Goal: Information Seeking & Learning: Find specific fact

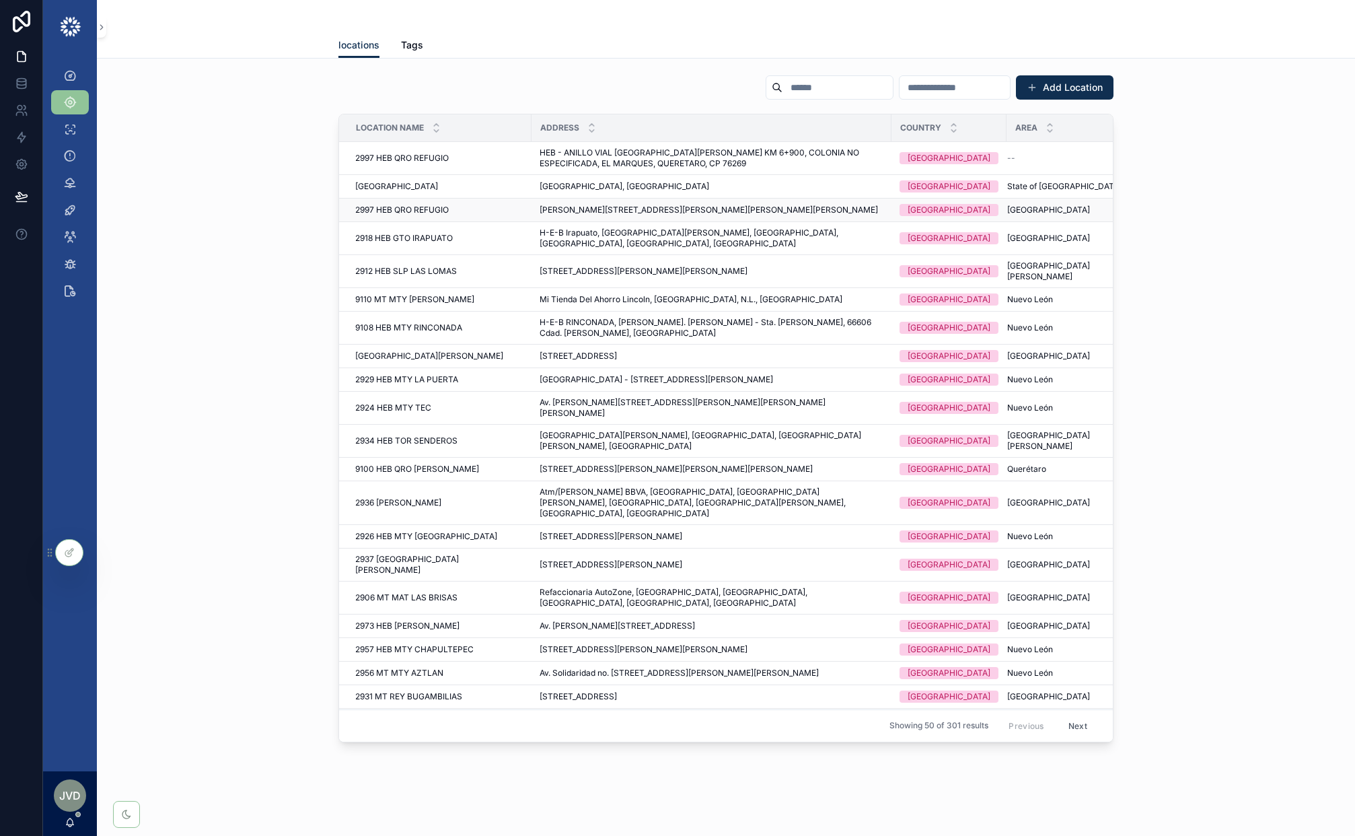
click at [466, 214] on div "2997 HEB QRO [PERSON_NAME] 2997 [GEOGRAPHIC_DATA][PERSON_NAME]" at bounding box center [439, 210] width 168 height 11
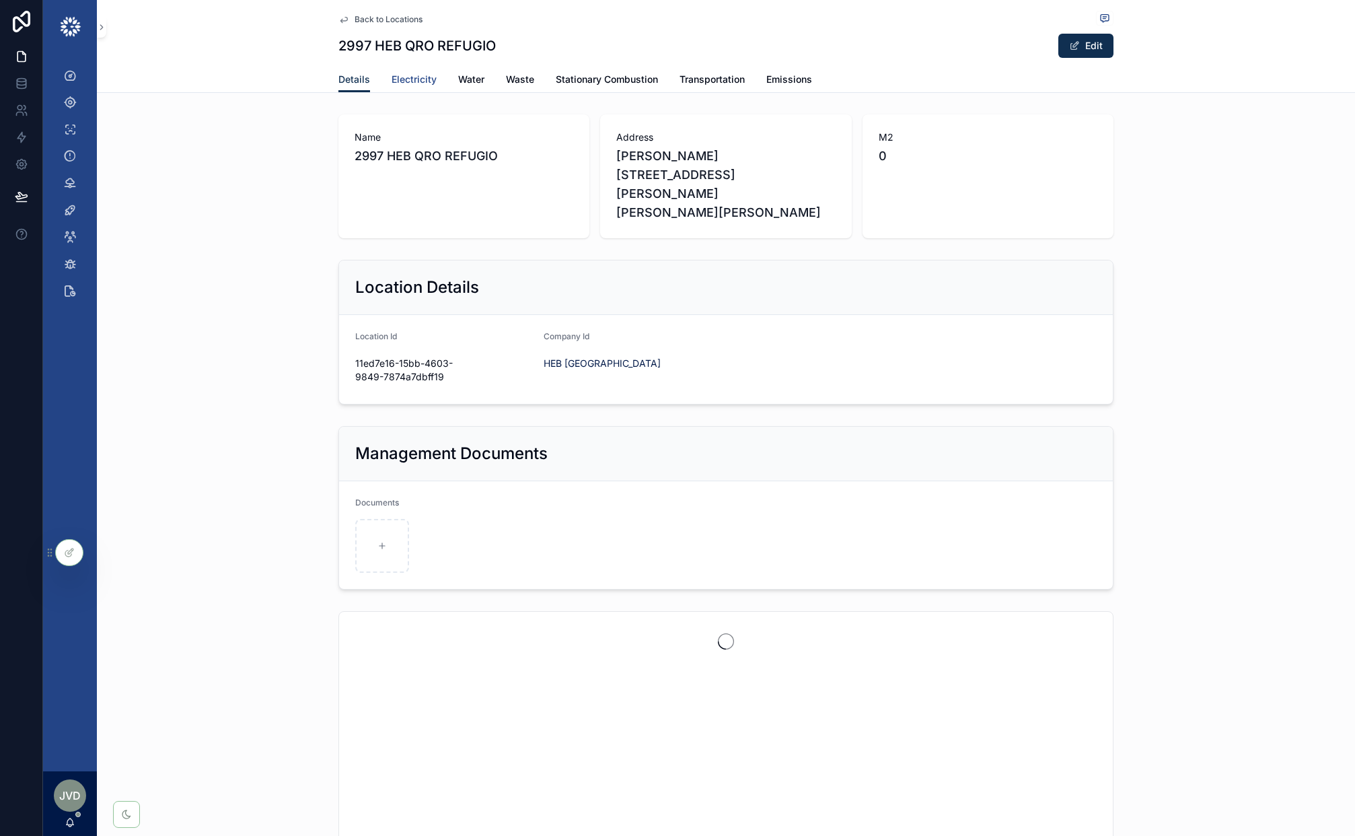
click at [417, 78] on span "Electricity" at bounding box center [414, 79] width 45 height 13
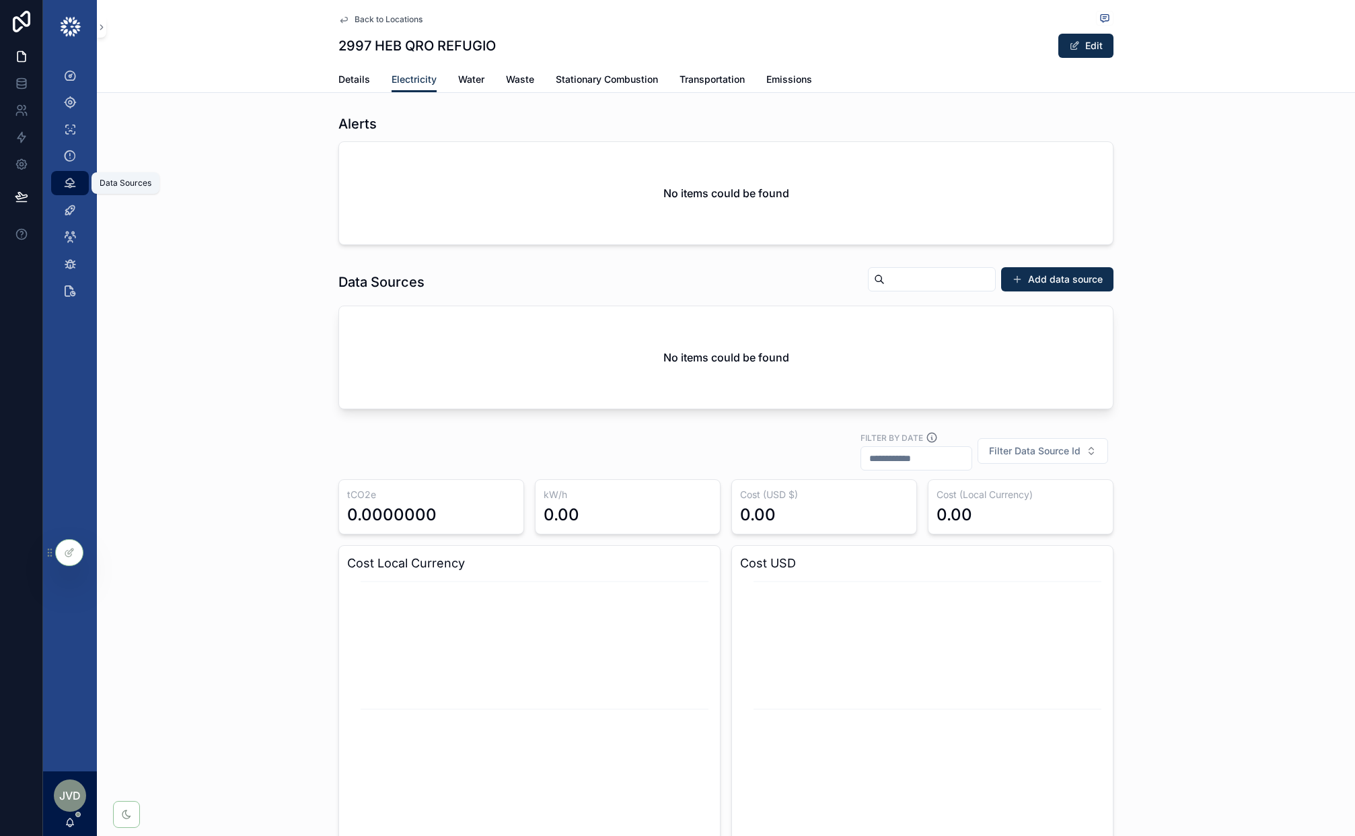
click at [70, 187] on icon "scrollable content" at bounding box center [69, 182] width 13 height 13
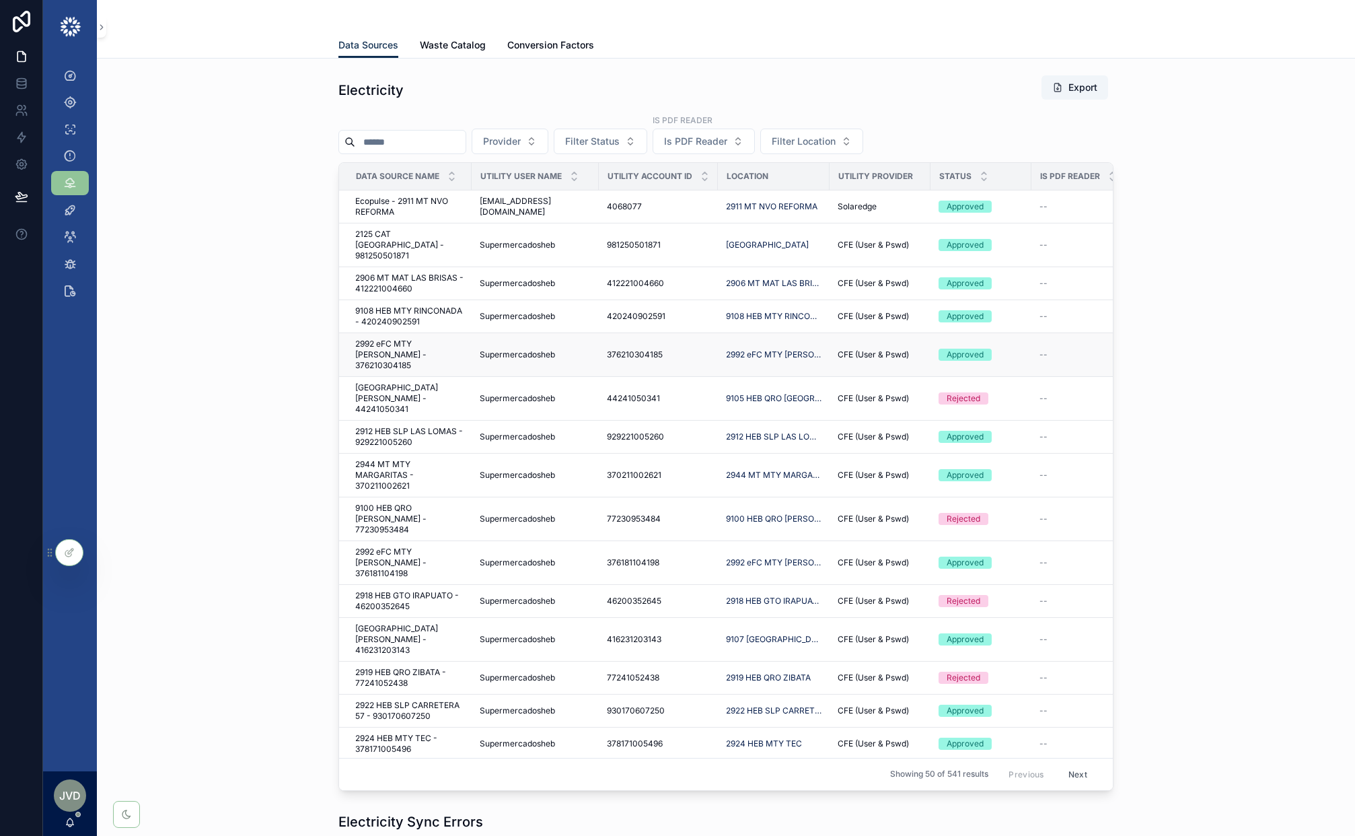
click at [447, 339] on span "2992 eFC MTY [PERSON_NAME] - 376210304185" at bounding box center [409, 354] width 108 height 32
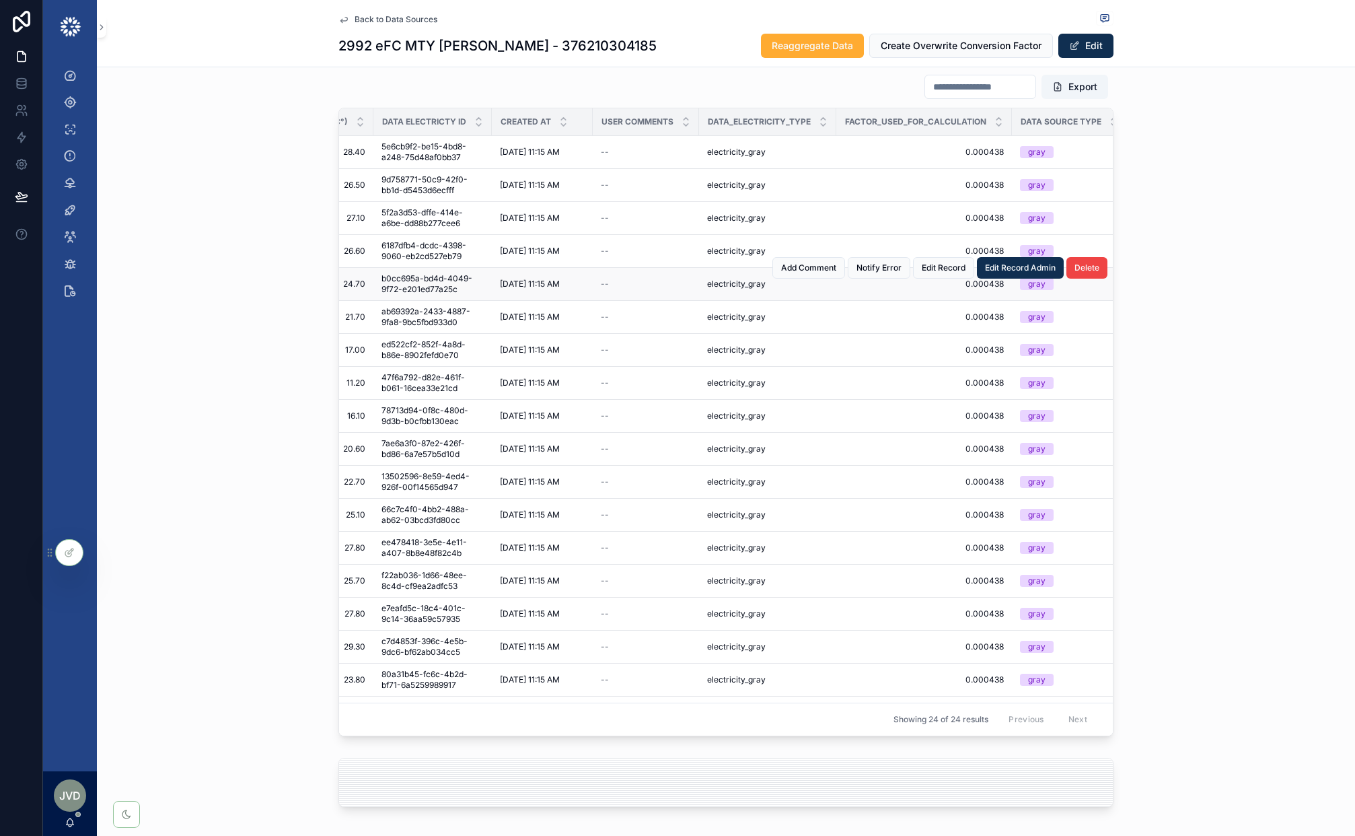
scroll to position [2048, 0]
click at [28, 86] on link at bounding box center [21, 83] width 42 height 27
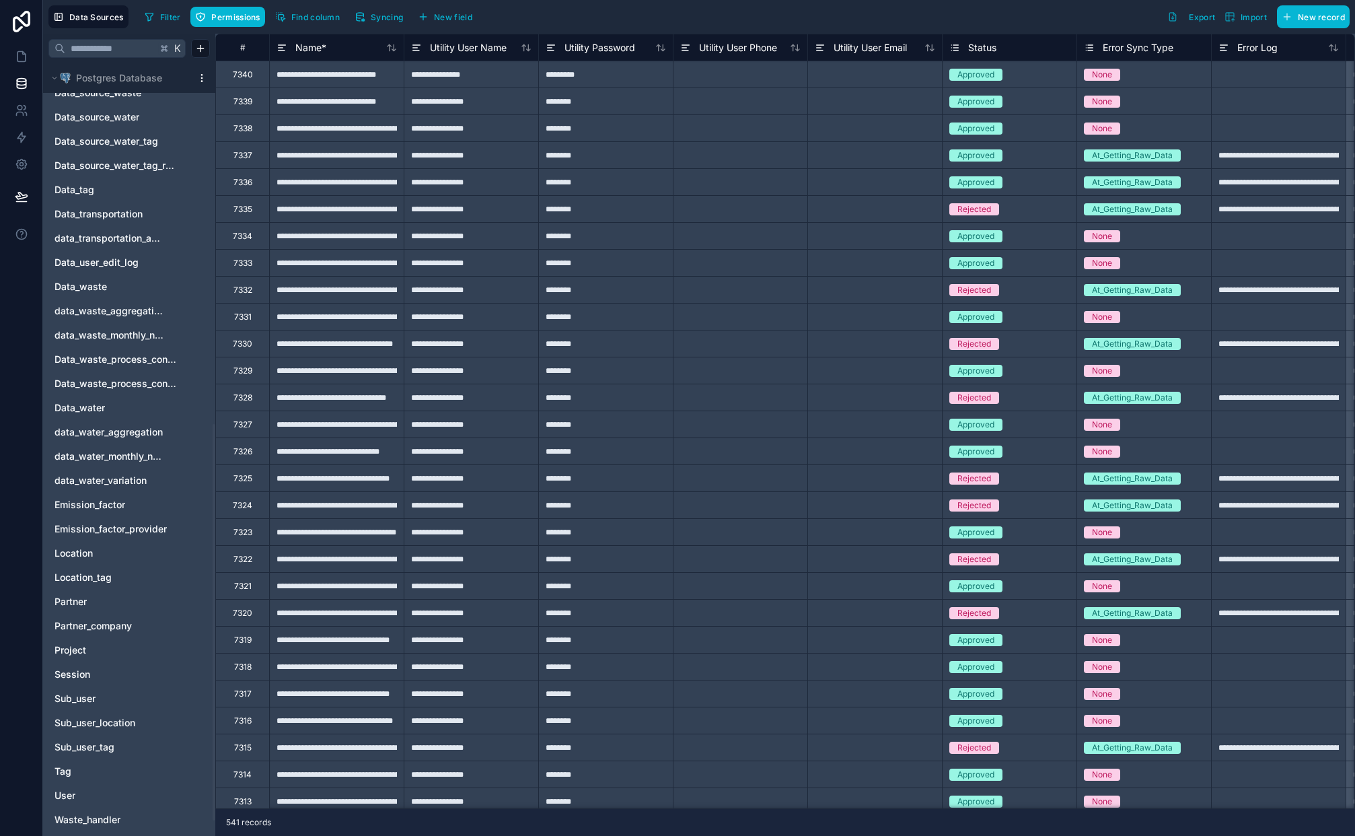
scroll to position [703, 0]
click at [123, 499] on span "Emission_factor" at bounding box center [90, 503] width 71 height 13
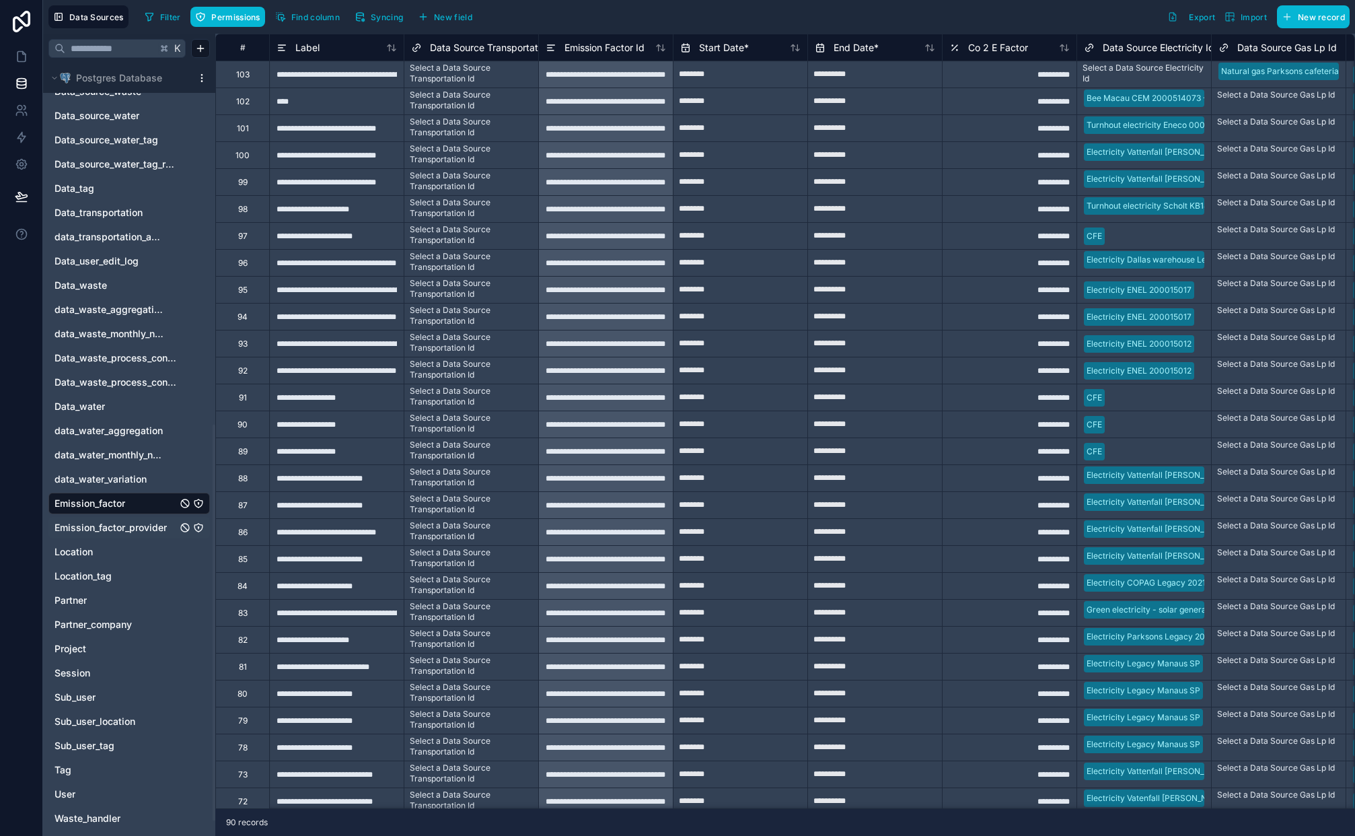
click at [127, 528] on span "Emission_factor_provider" at bounding box center [111, 527] width 112 height 13
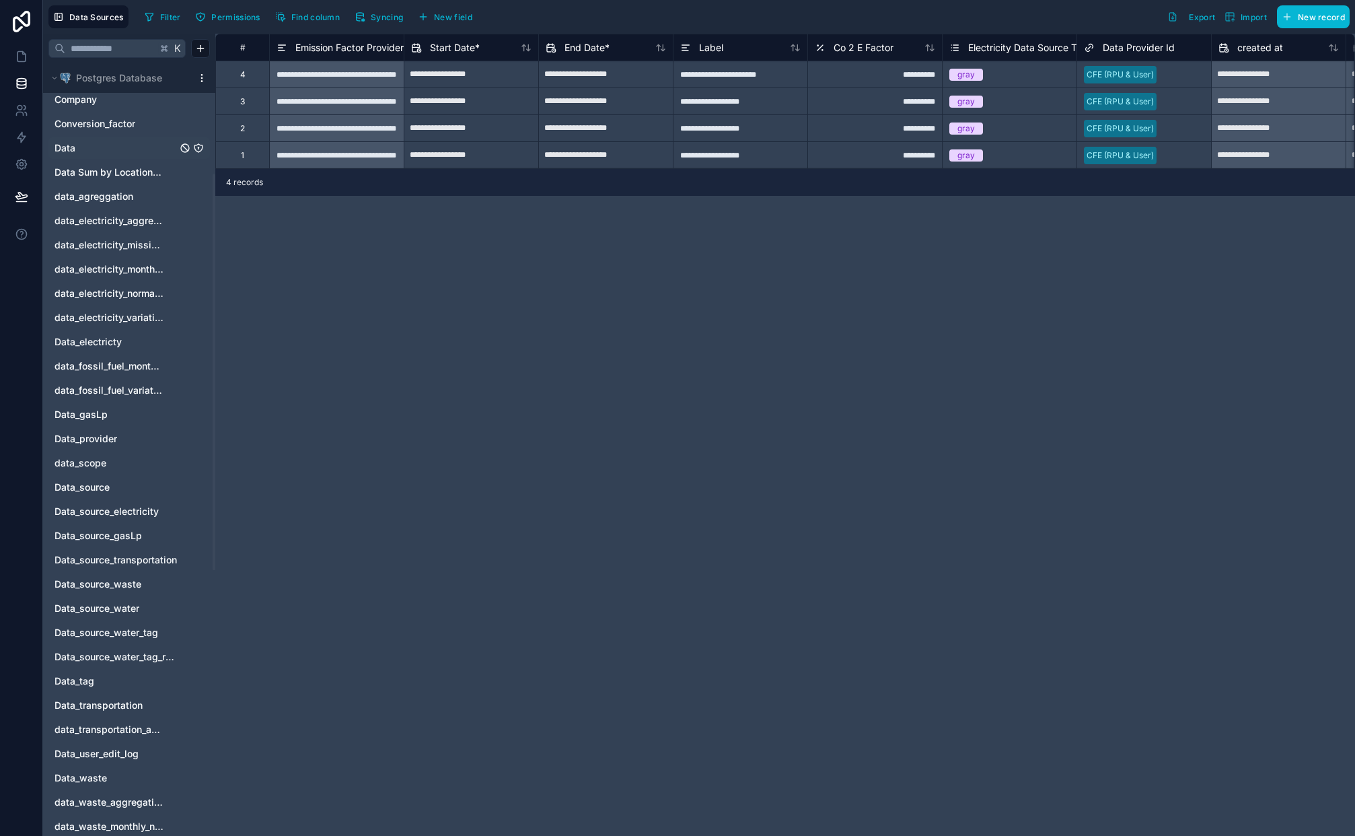
scroll to position [223, 0]
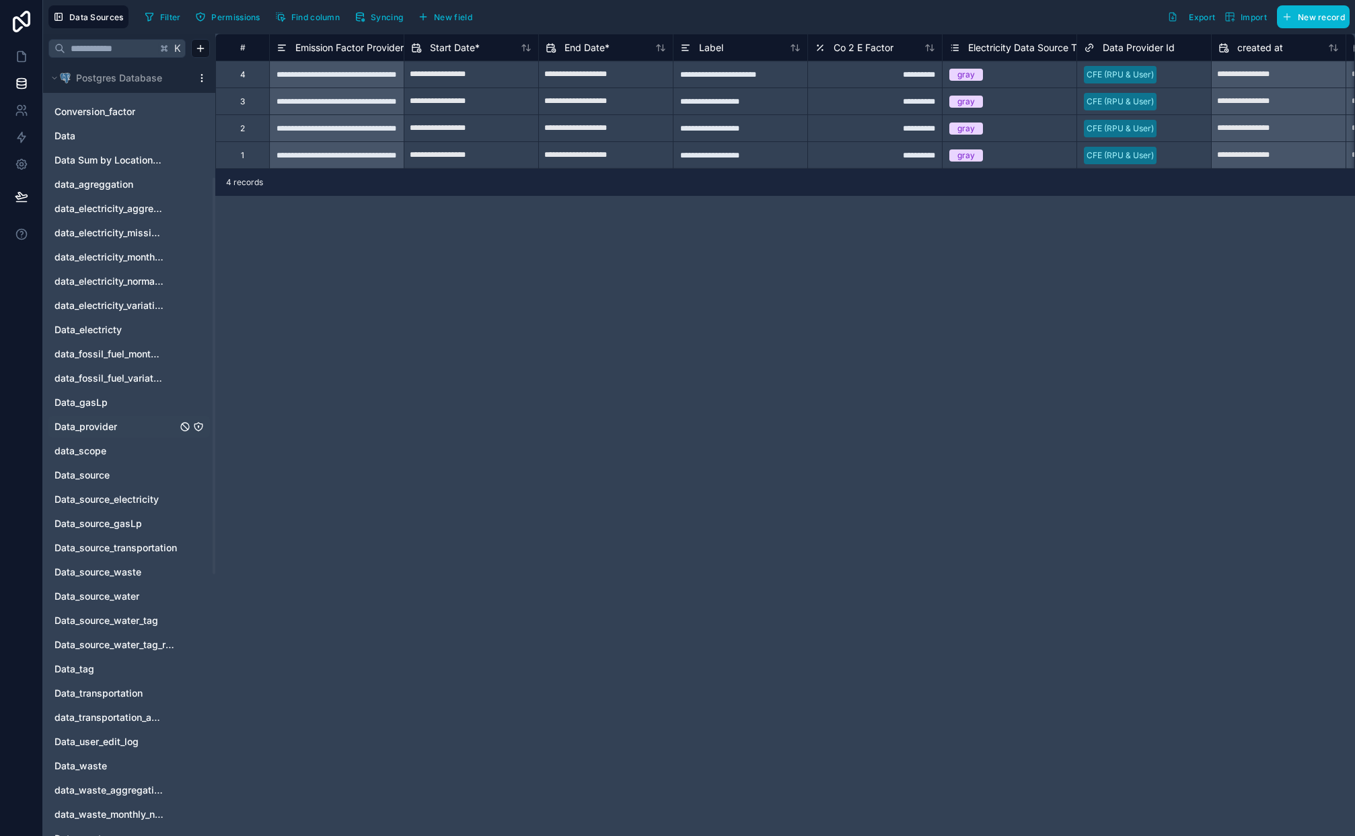
click at [103, 427] on span "Data_provider" at bounding box center [86, 426] width 63 height 13
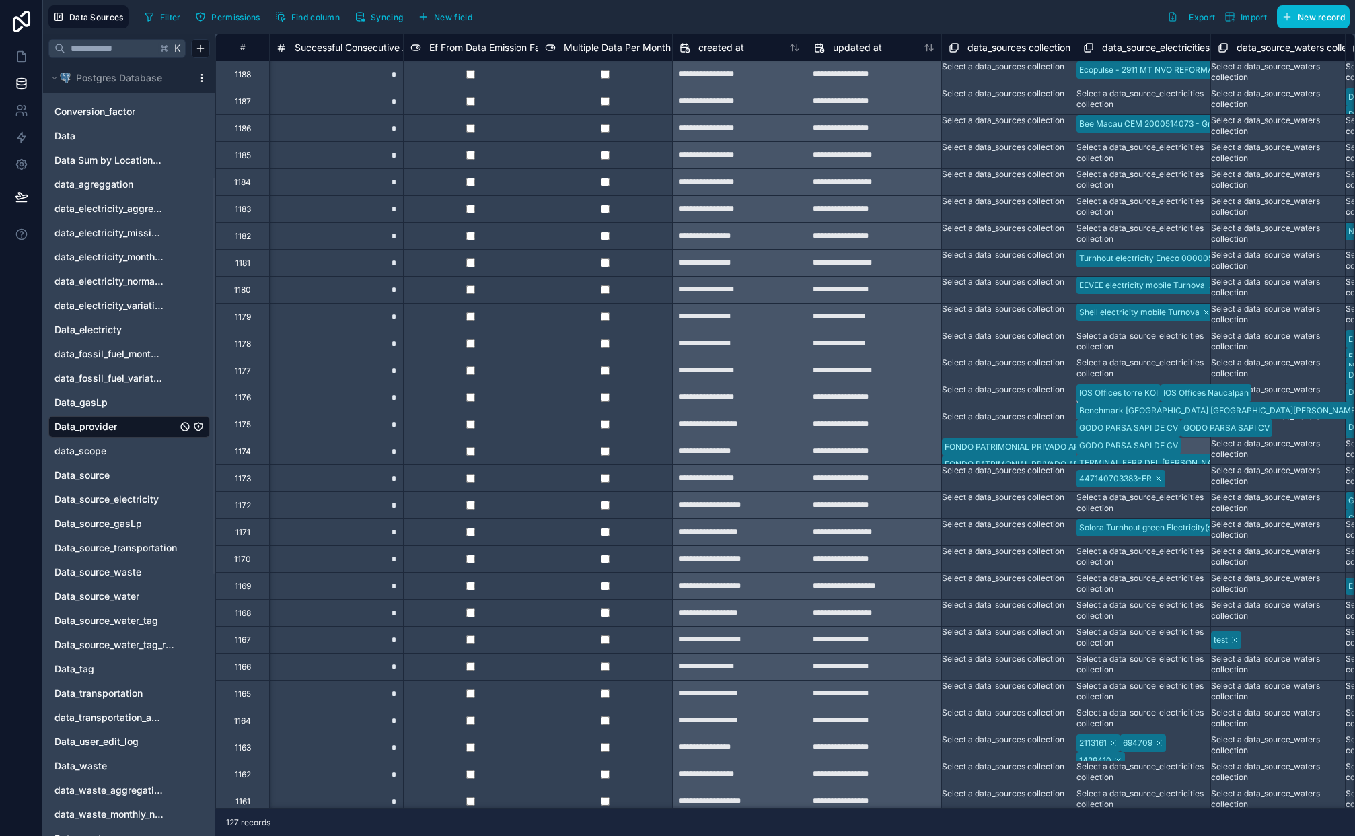
scroll to position [0, 3802]
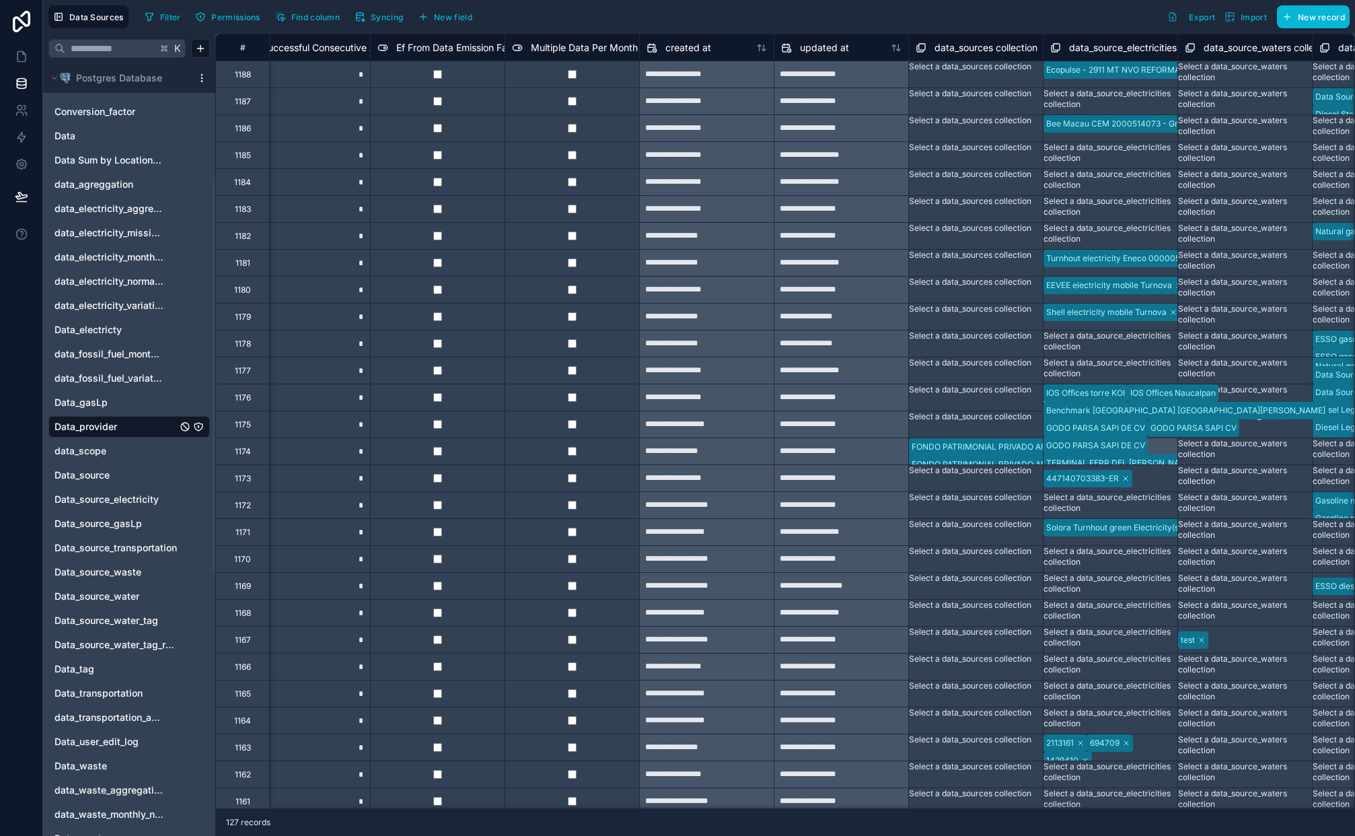
click at [476, 451] on div at bounding box center [437, 450] width 135 height 27
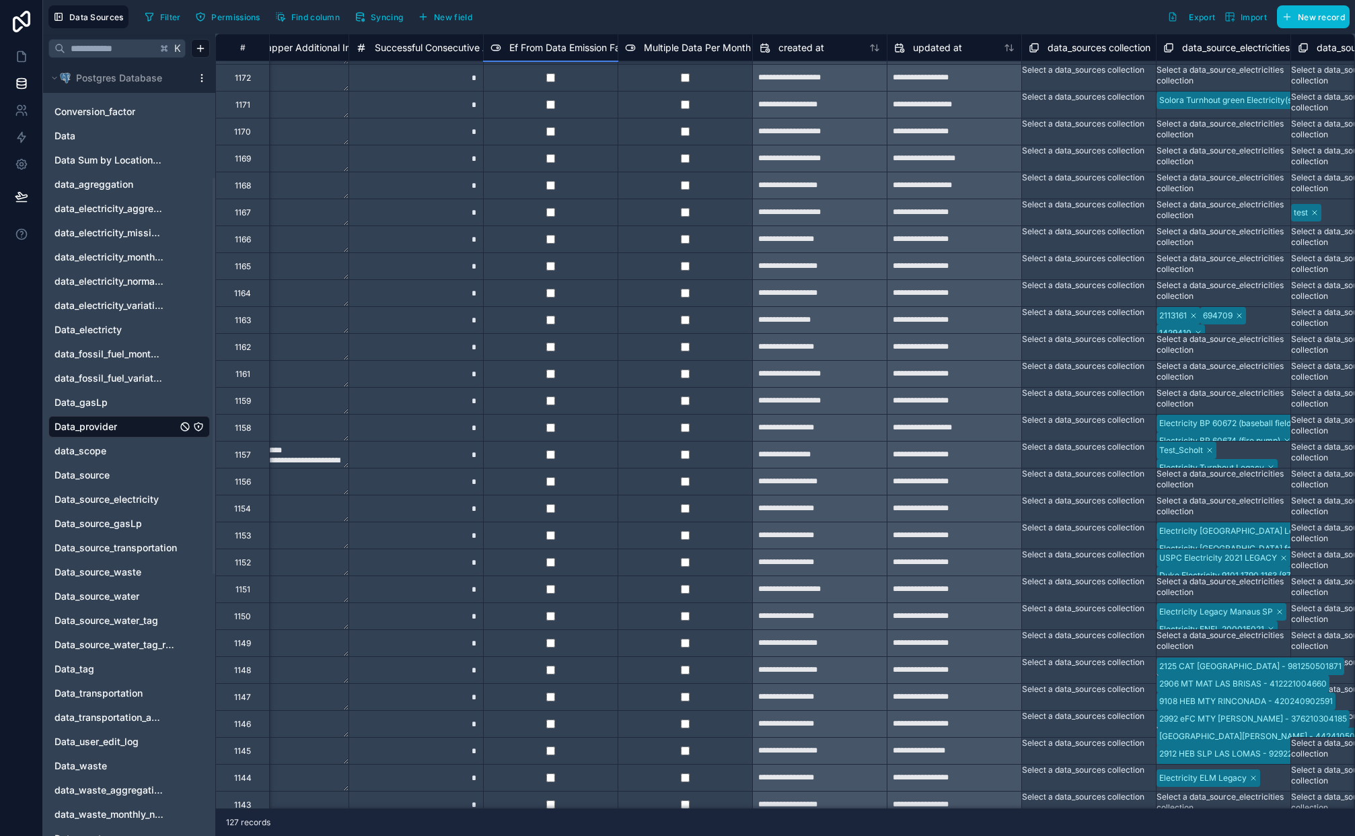
scroll to position [429, 3689]
click at [580, 750] on div at bounding box center [550, 748] width 135 height 27
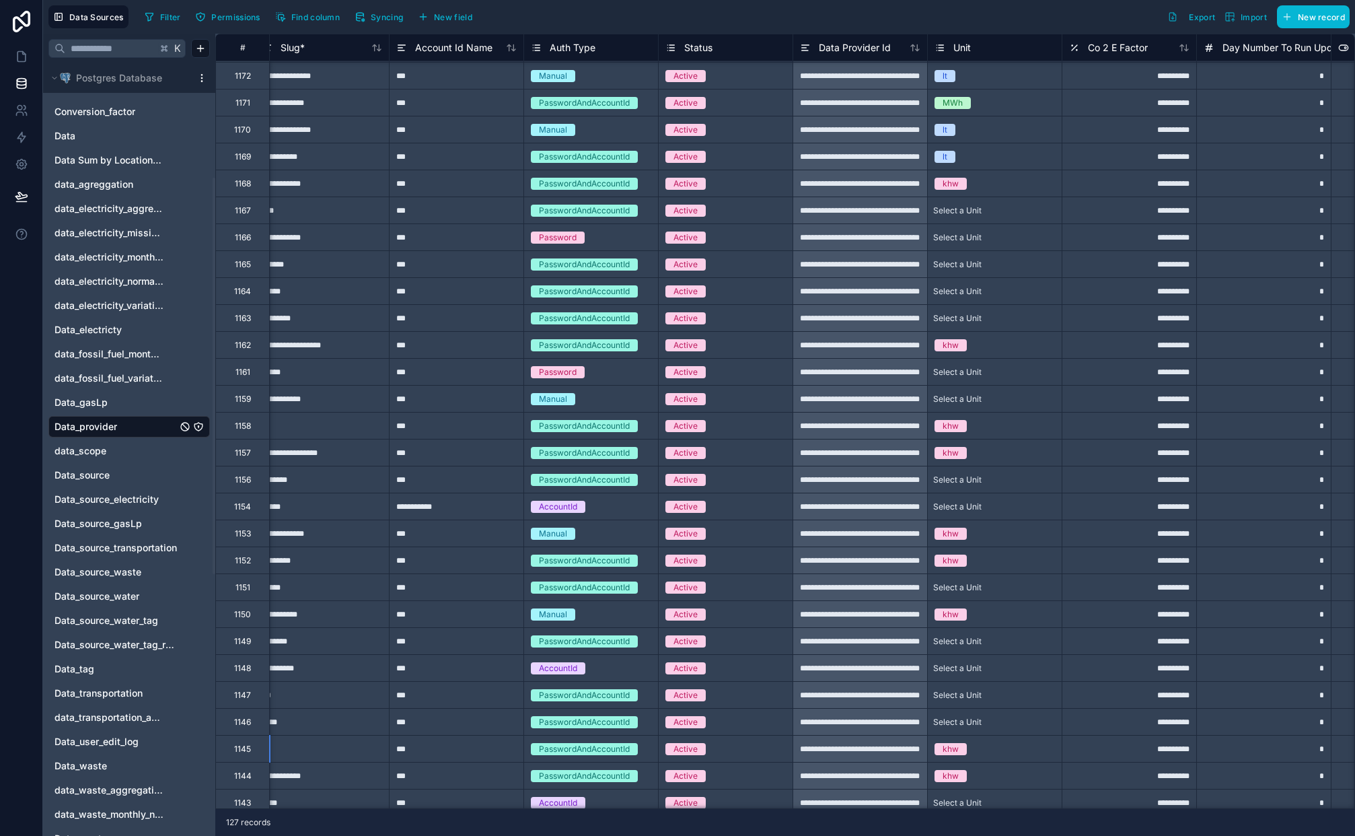
scroll to position [429, 697]
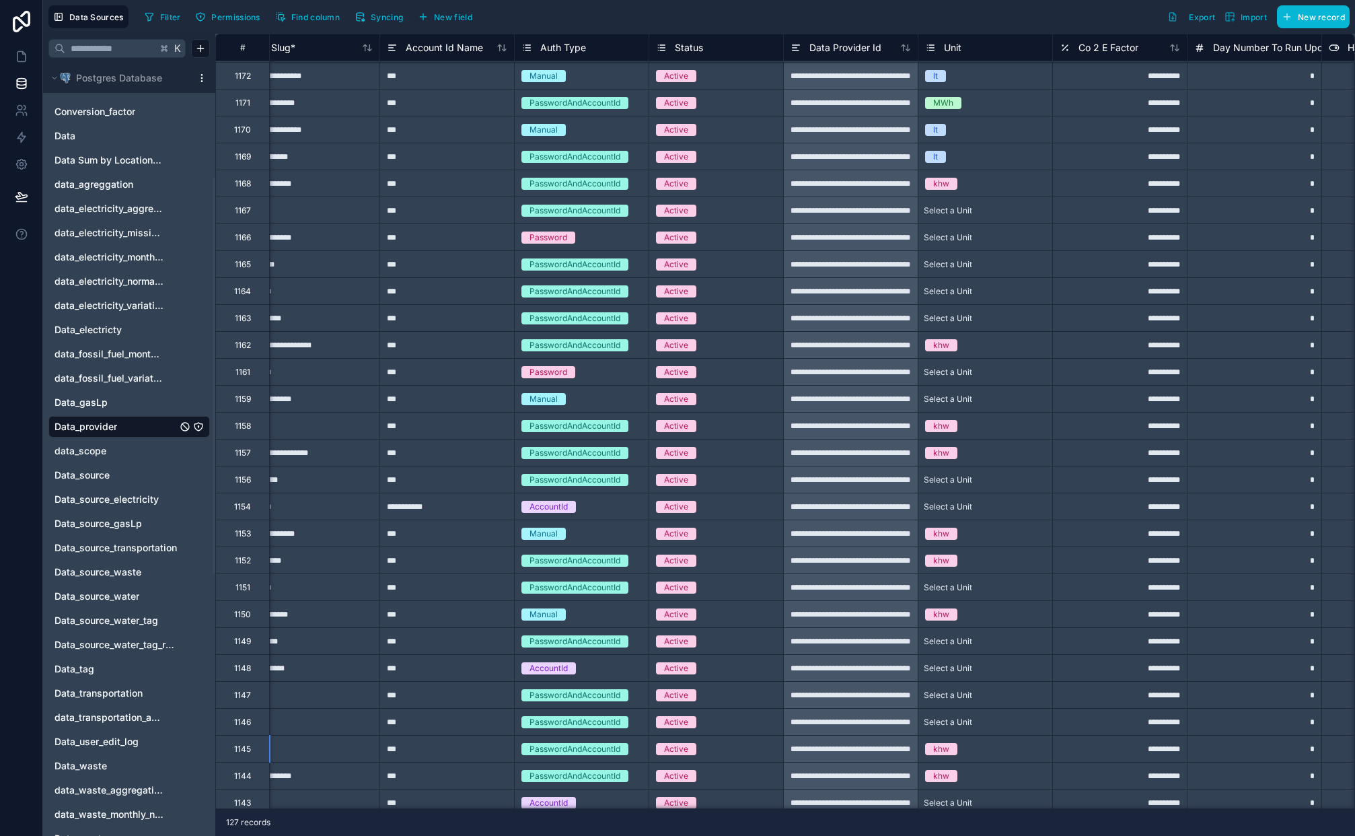
click at [843, 746] on div "**********" at bounding box center [850, 748] width 135 height 27
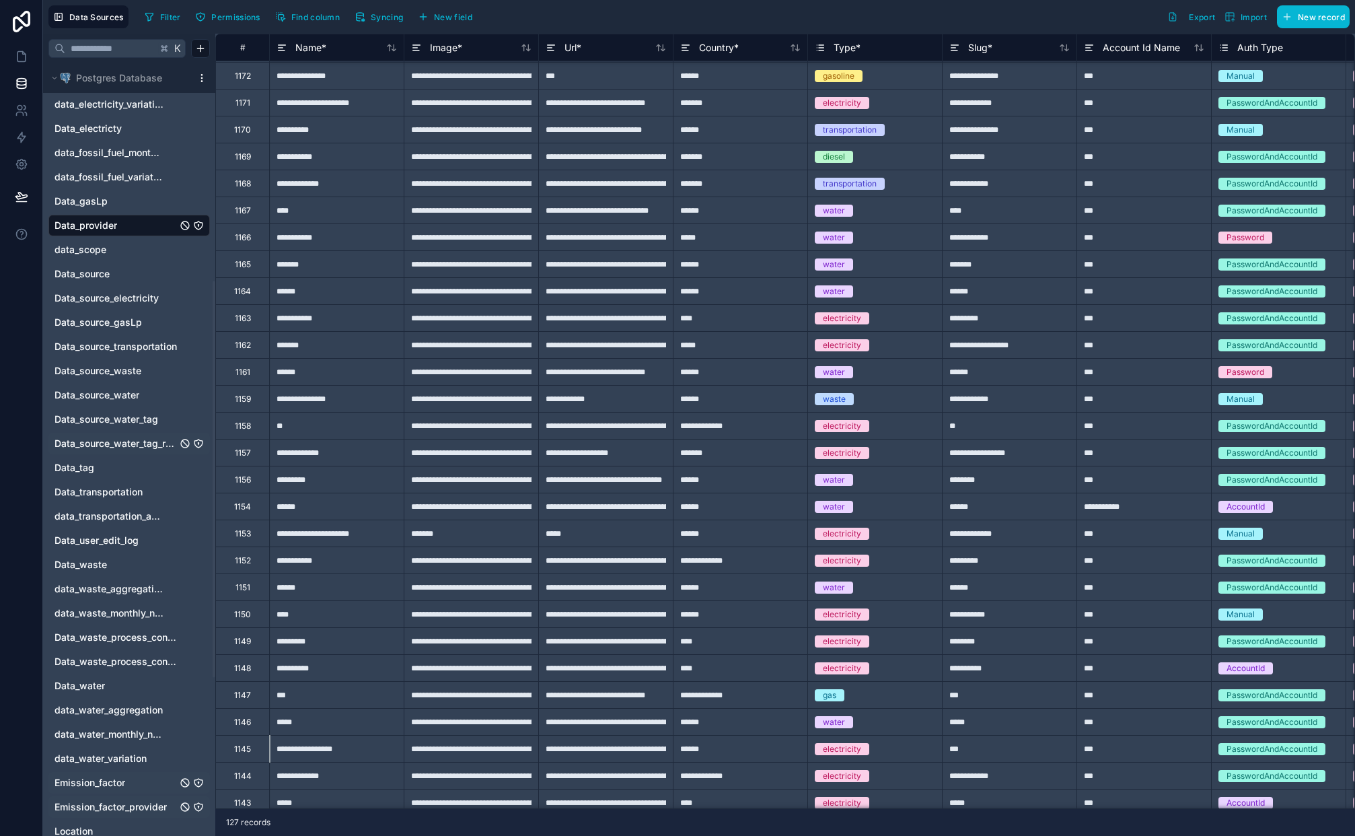
scroll to position [425, 0]
click at [112, 807] on span "Emission_factor_provider" at bounding box center [111, 805] width 112 height 13
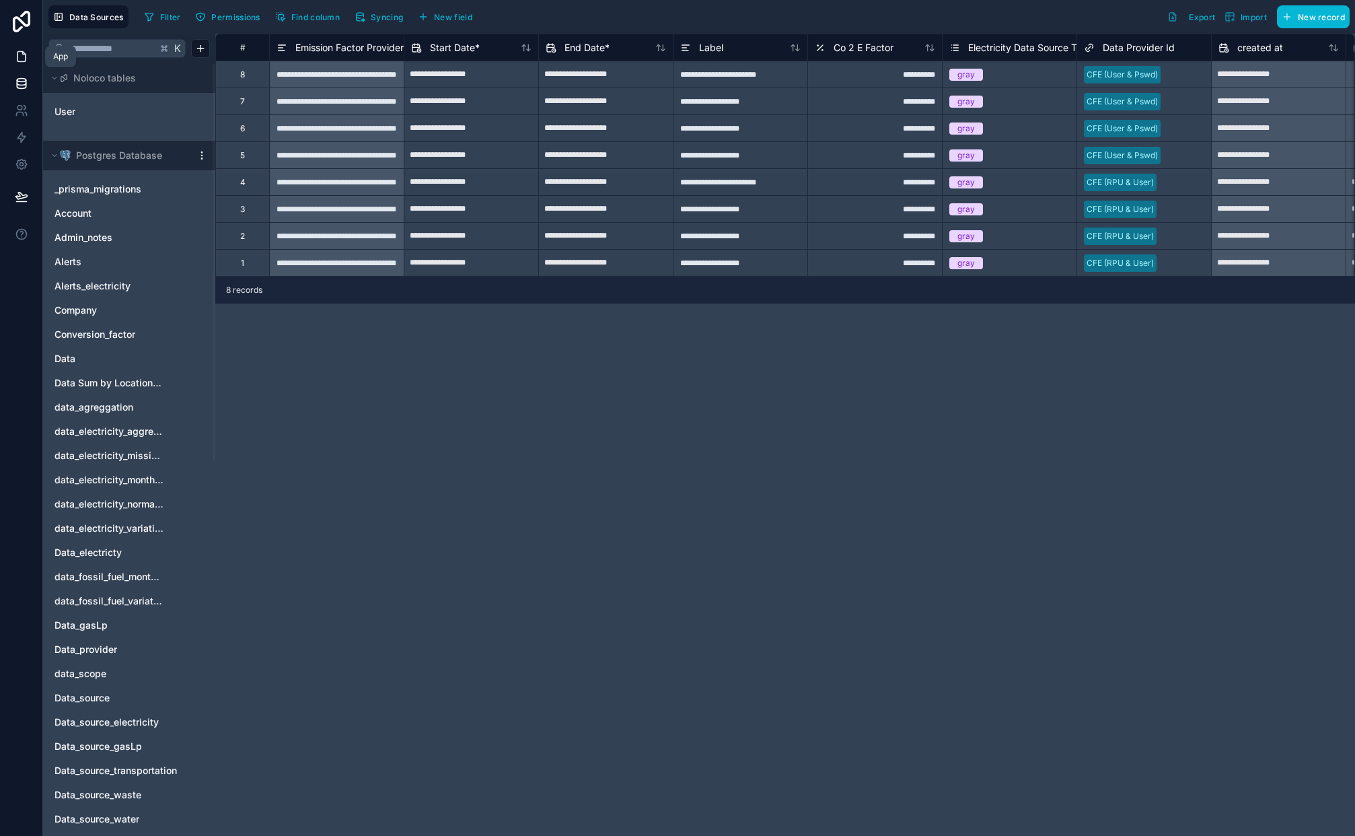
click at [26, 51] on icon at bounding box center [21, 56] width 13 height 13
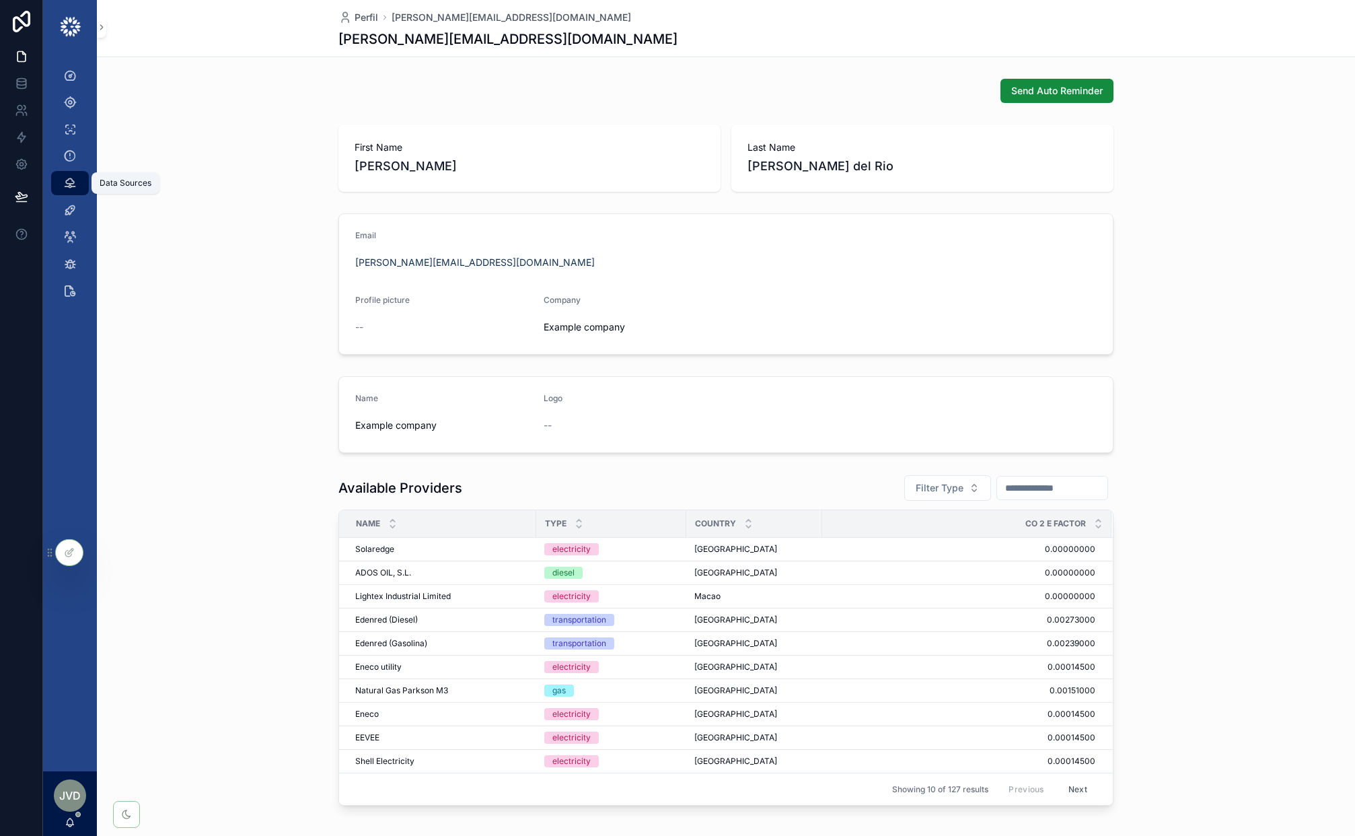
click at [71, 188] on icon "scrollable content" at bounding box center [69, 182] width 13 height 13
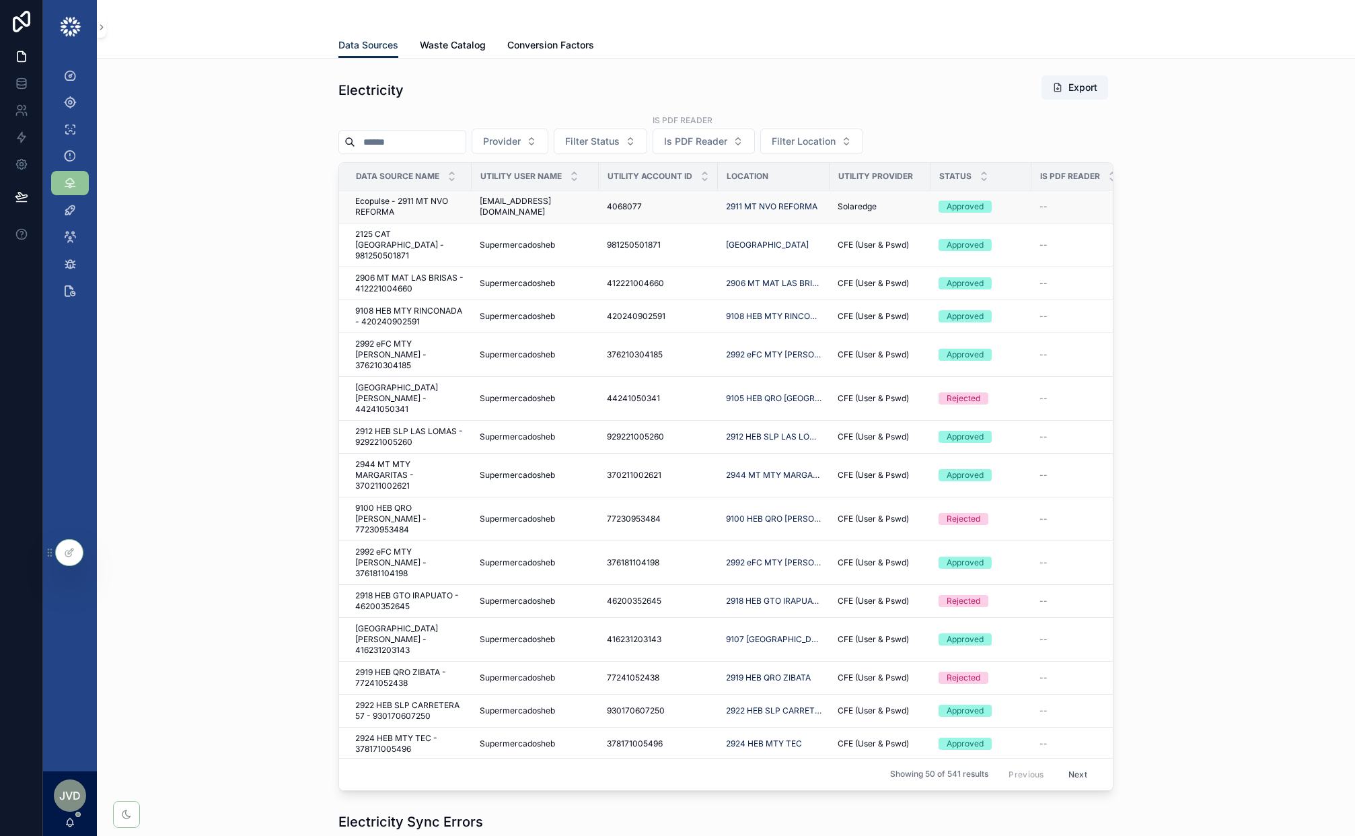
click at [452, 217] on td "Ecopulse - 2911 MT NVO REFORMA Ecopulse - 2911 MT NVO REFORMA" at bounding box center [405, 206] width 133 height 33
click at [456, 205] on span "Ecopulse - 2911 MT NVO REFORMA" at bounding box center [409, 207] width 108 height 22
click at [445, 246] on span "2125 CAT [GEOGRAPHIC_DATA] - 981250501871" at bounding box center [409, 245] width 108 height 32
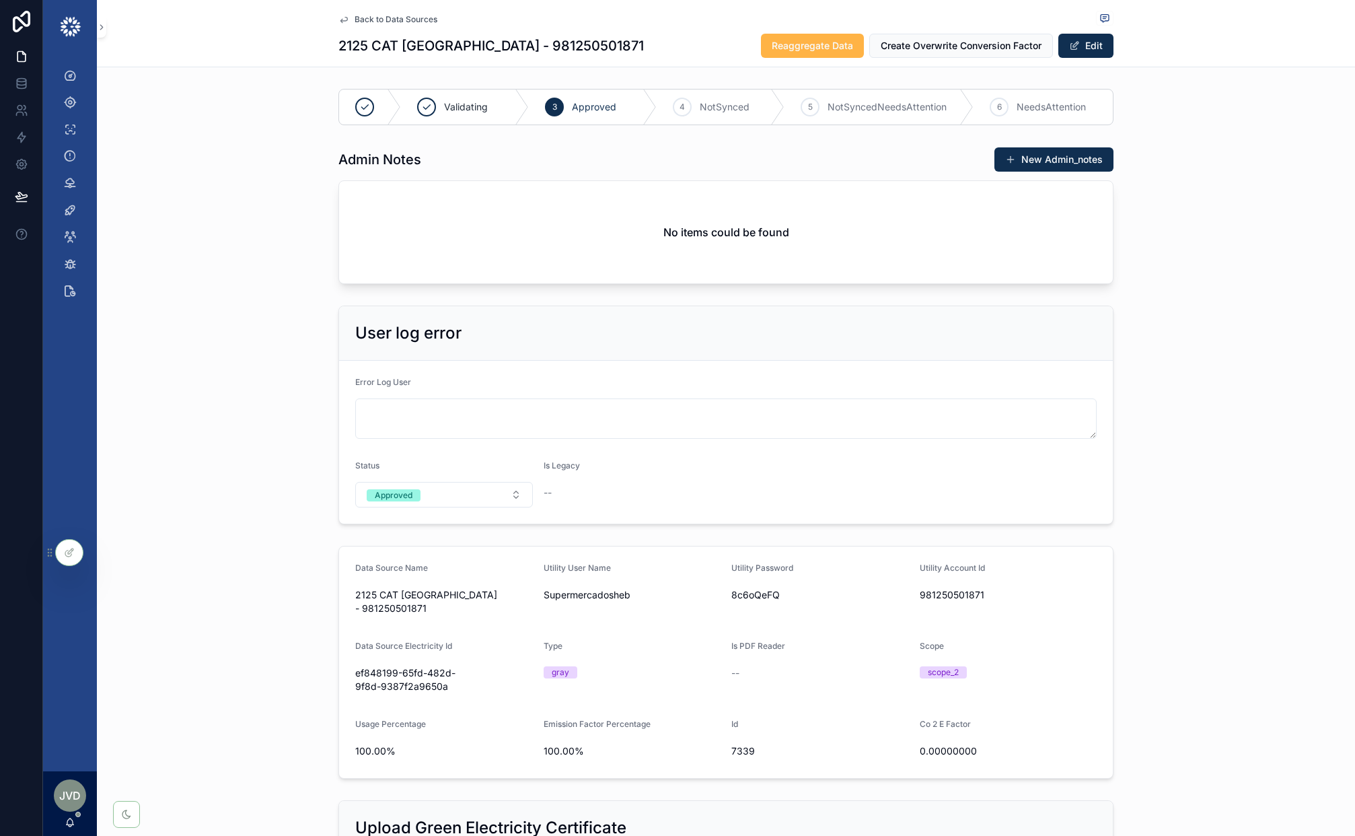
click at [818, 39] on span "Reaggregate Data" at bounding box center [812, 45] width 81 height 13
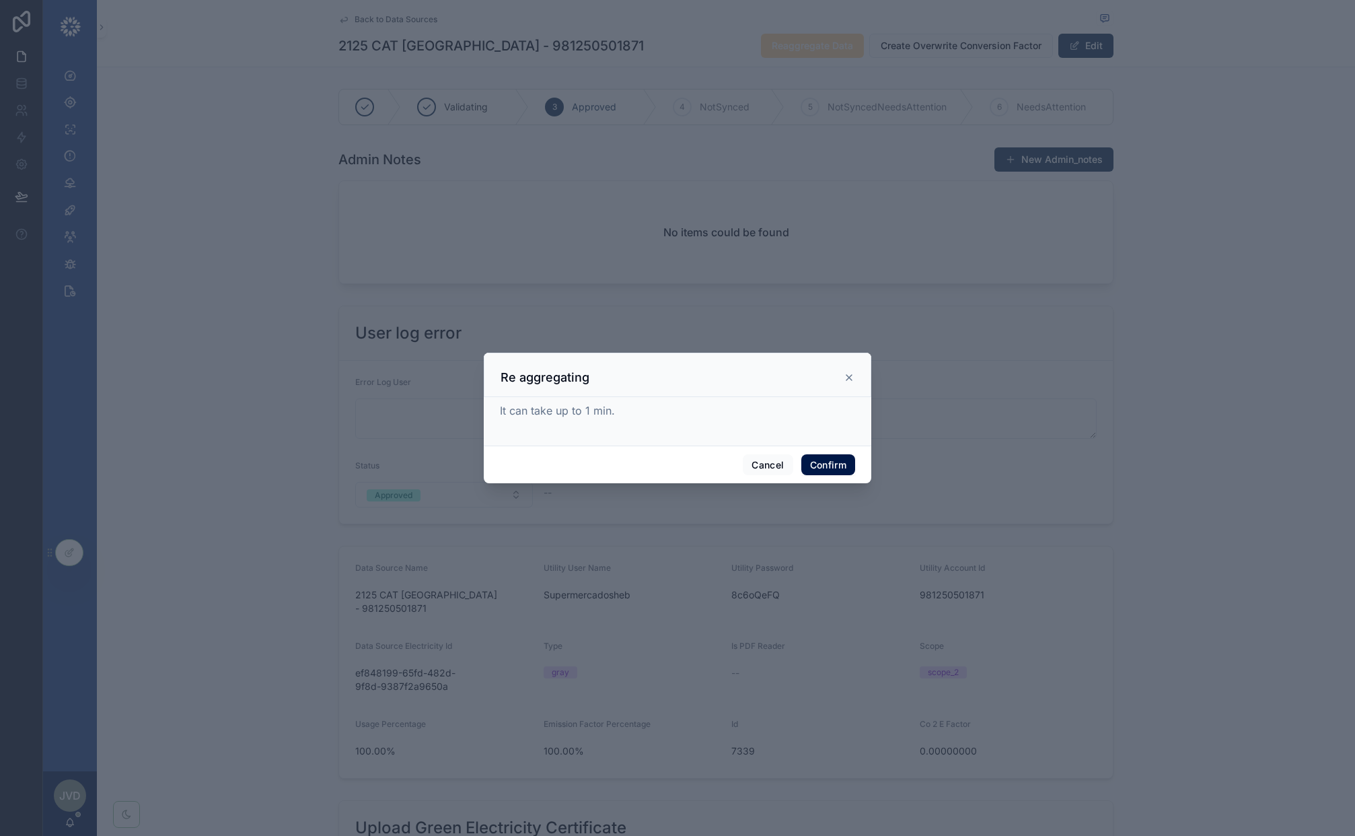
click at [838, 465] on button "Confirm" at bounding box center [828, 465] width 54 height 22
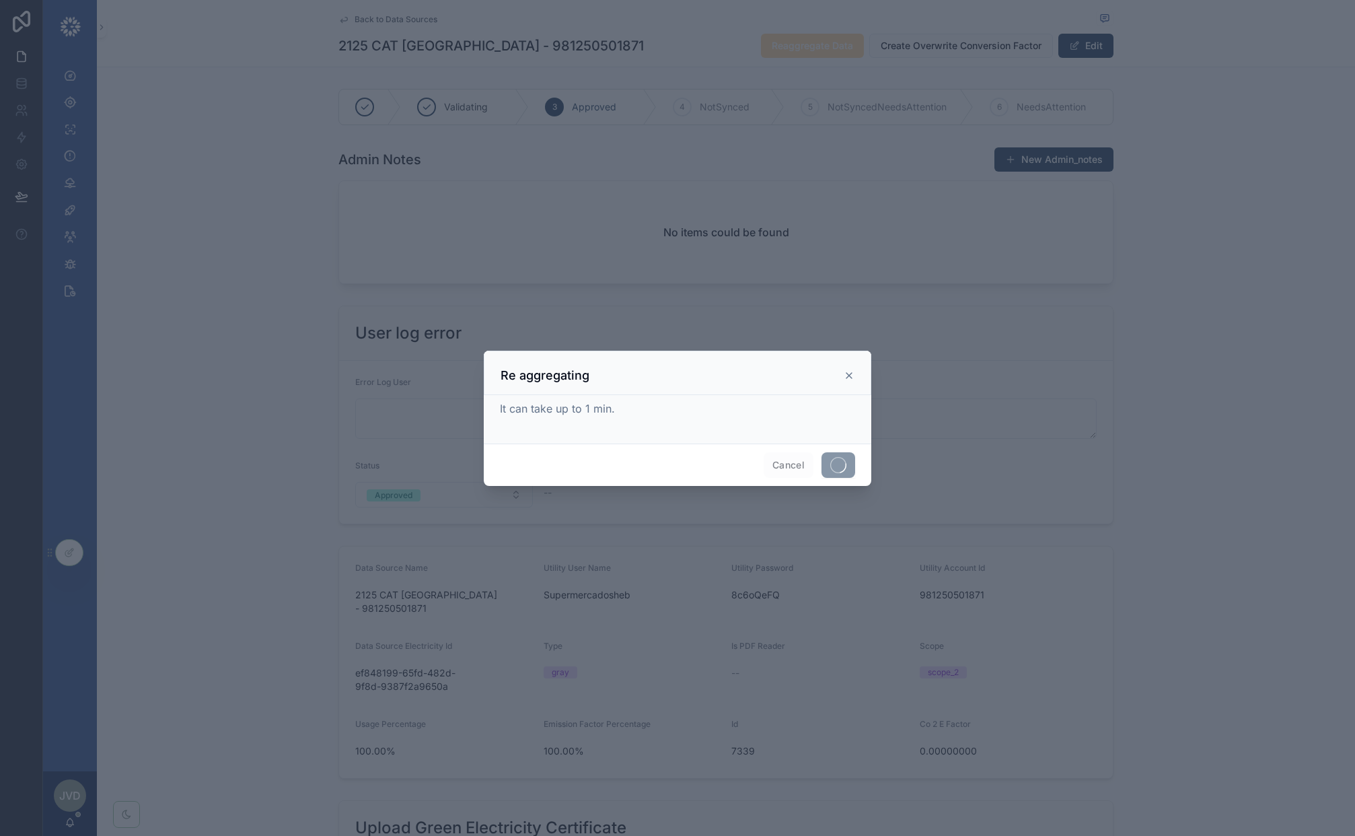
click at [1141, 514] on div at bounding box center [677, 418] width 1355 height 836
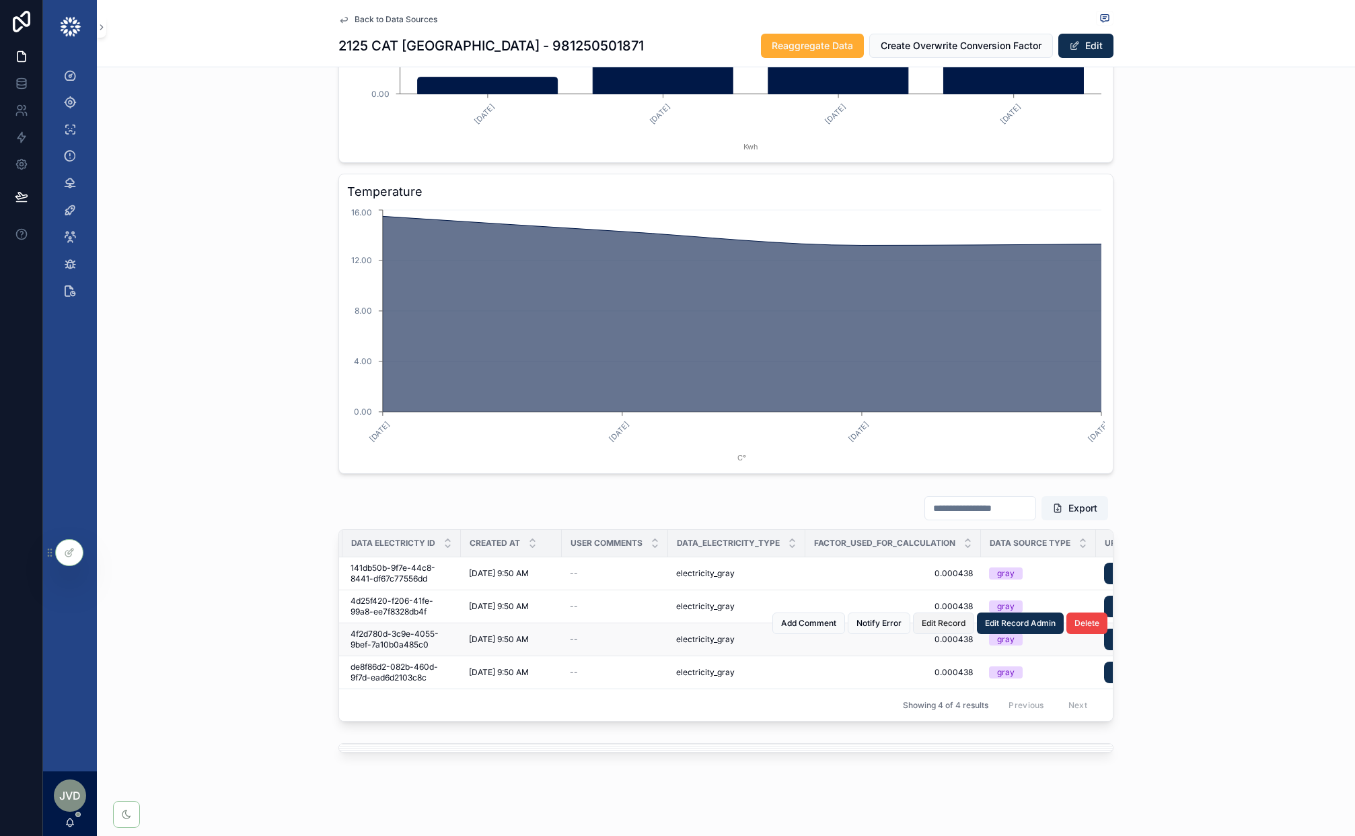
scroll to position [0, 2077]
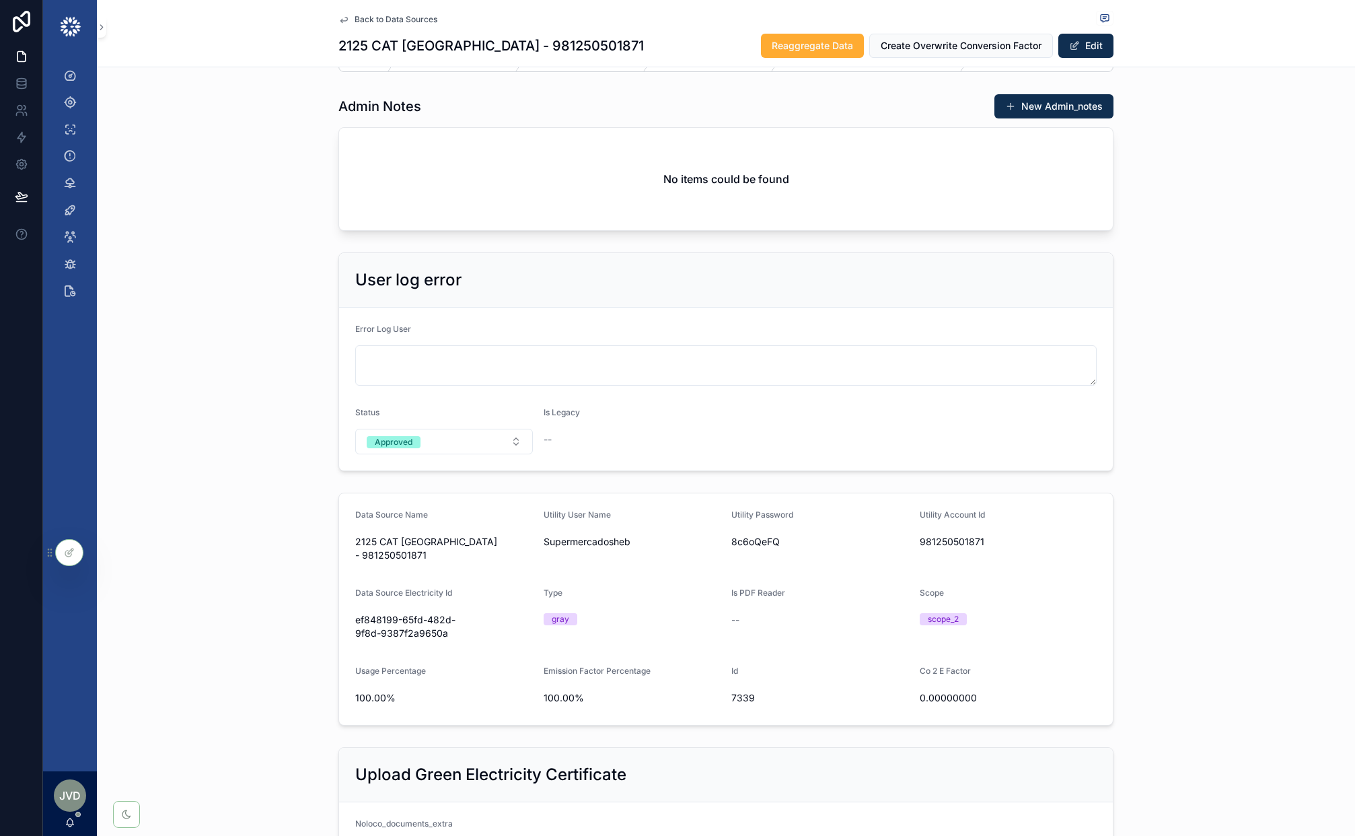
scroll to position [54, 0]
click at [20, 81] on icon at bounding box center [21, 80] width 9 height 3
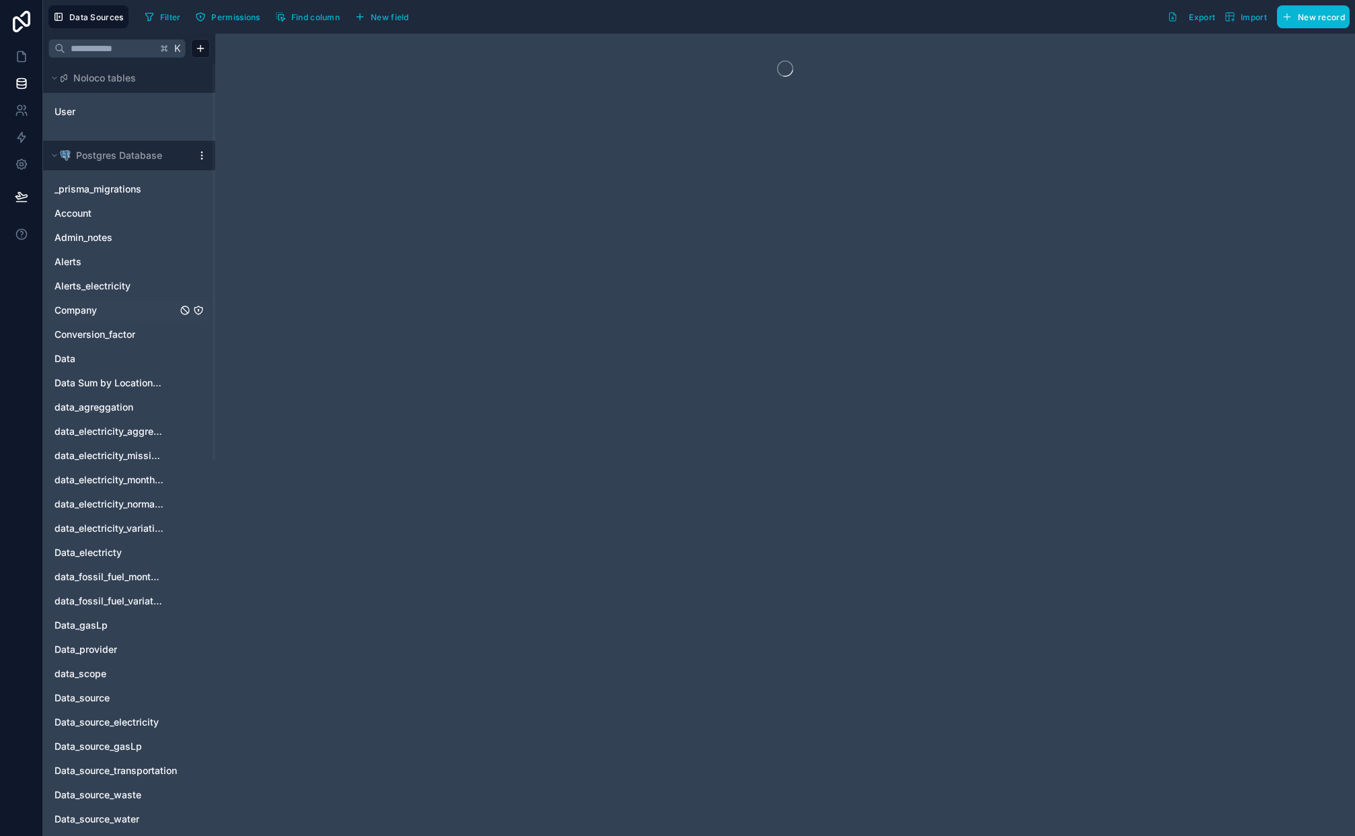
click at [109, 304] on link "Company" at bounding box center [116, 309] width 122 height 13
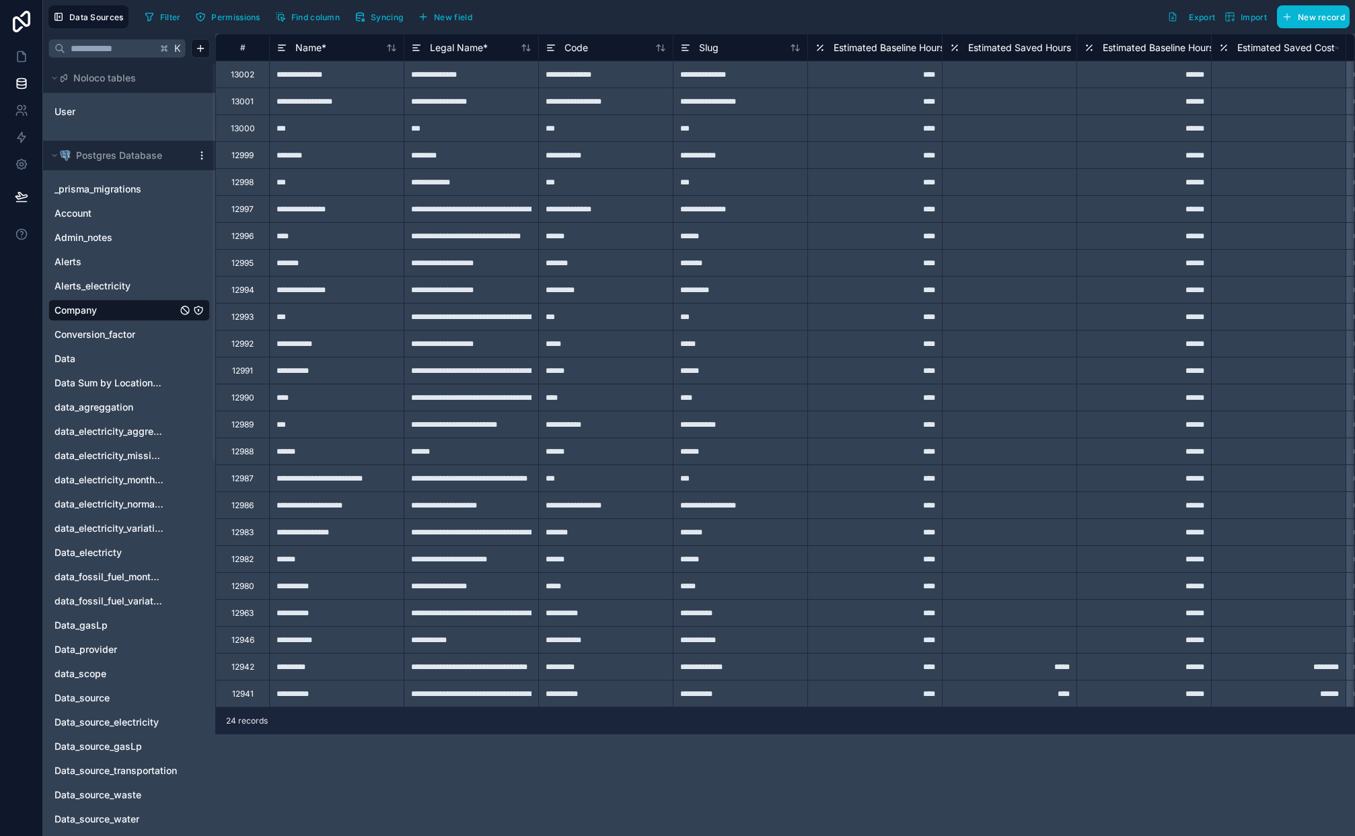
click at [767, 591] on div "*****" at bounding box center [740, 585] width 135 height 27
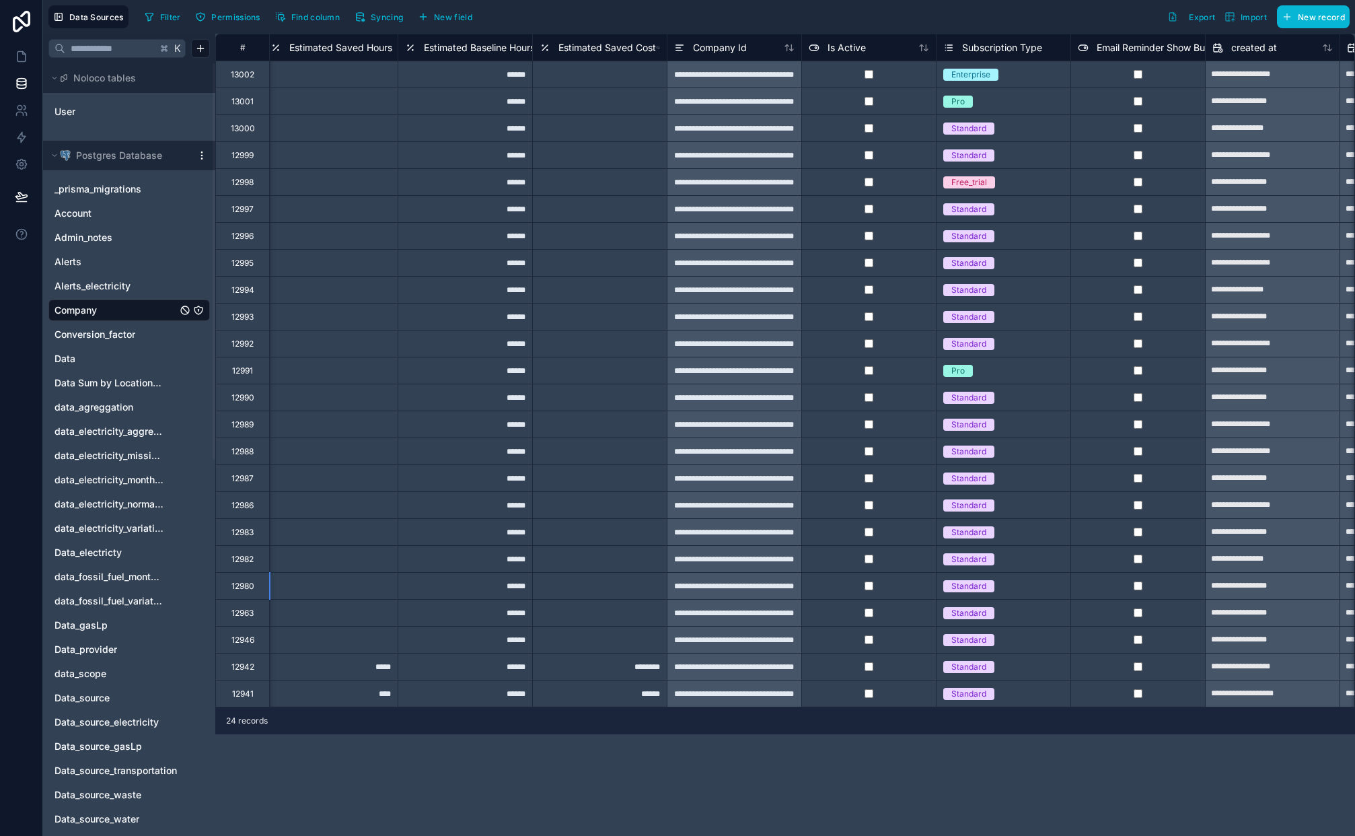
scroll to position [0, 785]
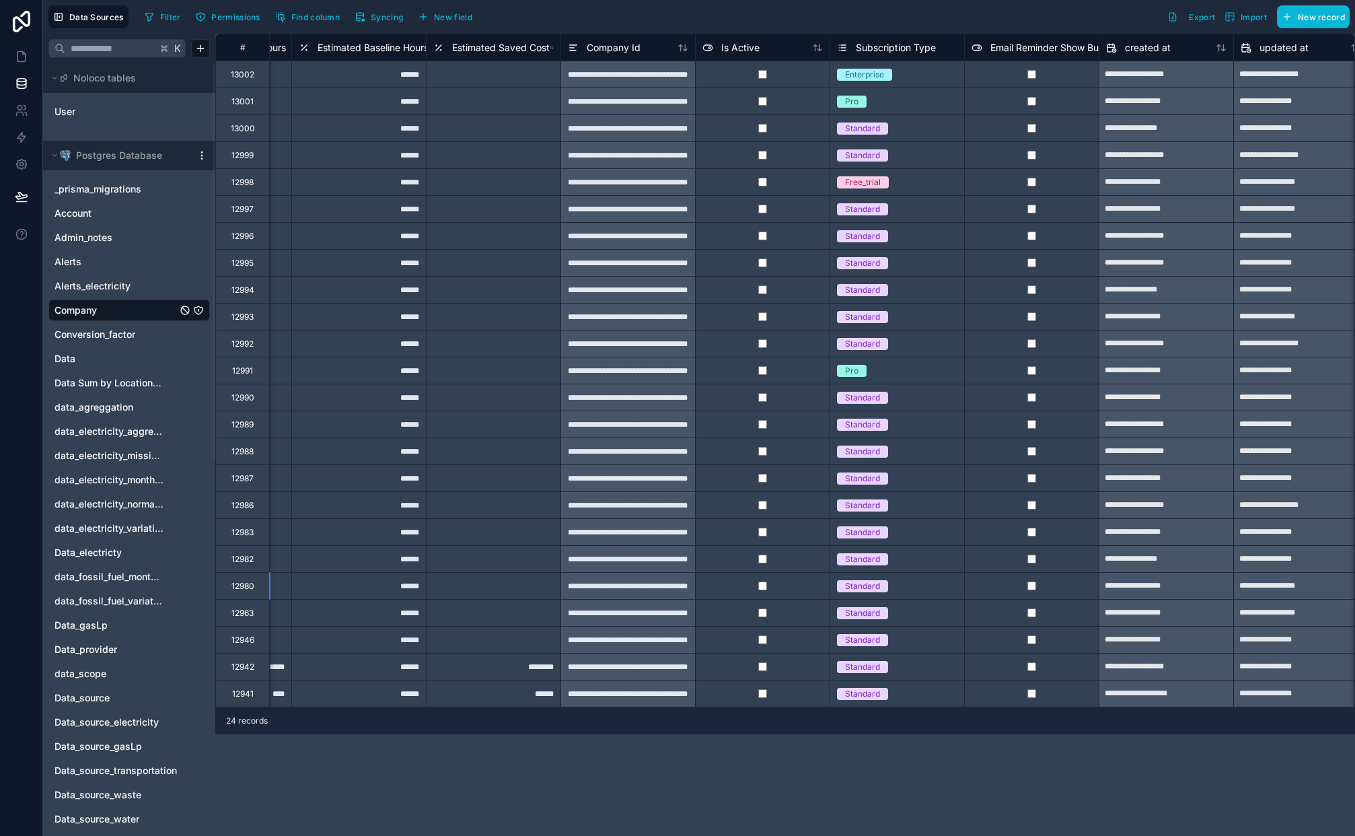
click at [622, 588] on div "**********" at bounding box center [628, 585] width 135 height 27
click at [611, 589] on div "**********" at bounding box center [628, 585] width 135 height 27
click at [25, 56] on icon at bounding box center [21, 57] width 8 height 10
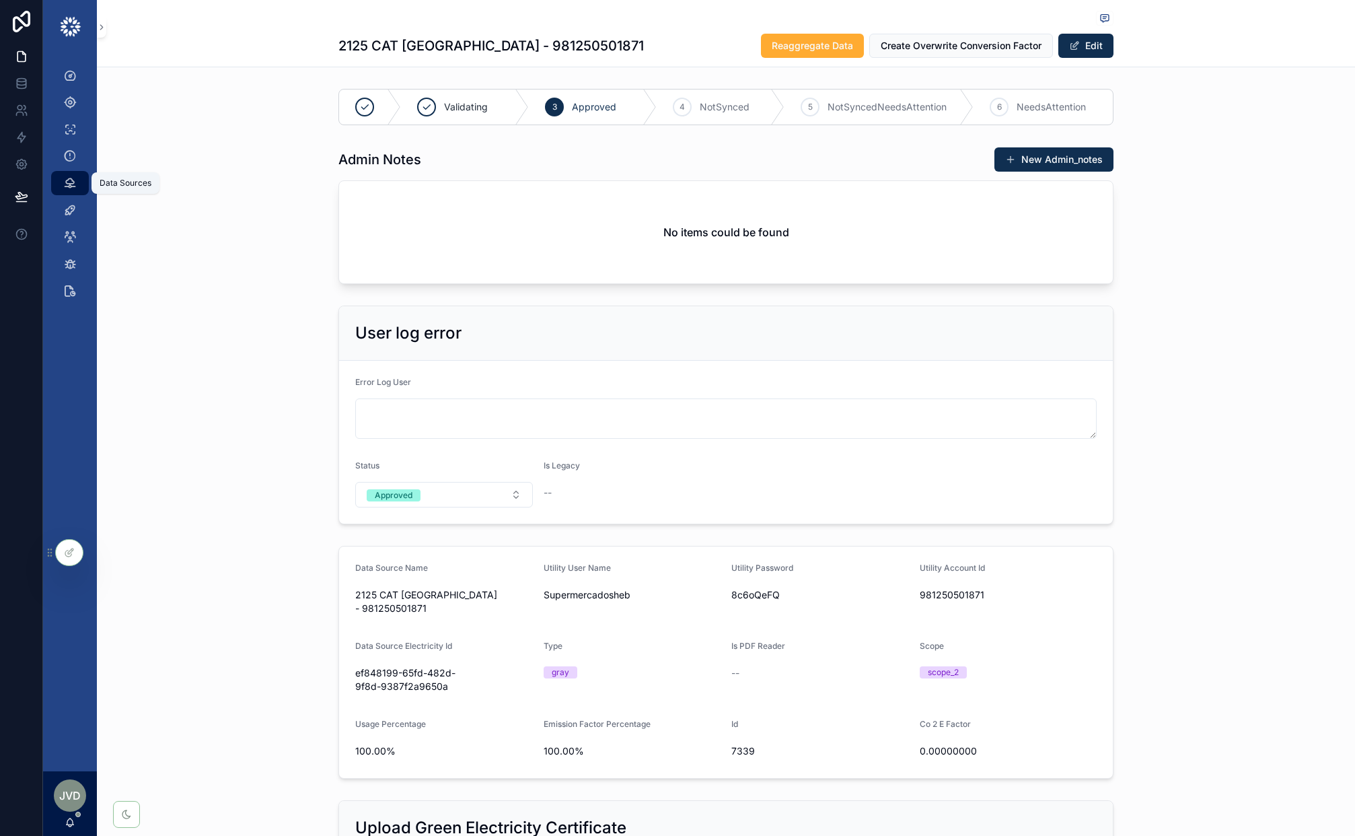
click at [73, 177] on icon "scrollable content" at bounding box center [69, 182] width 13 height 13
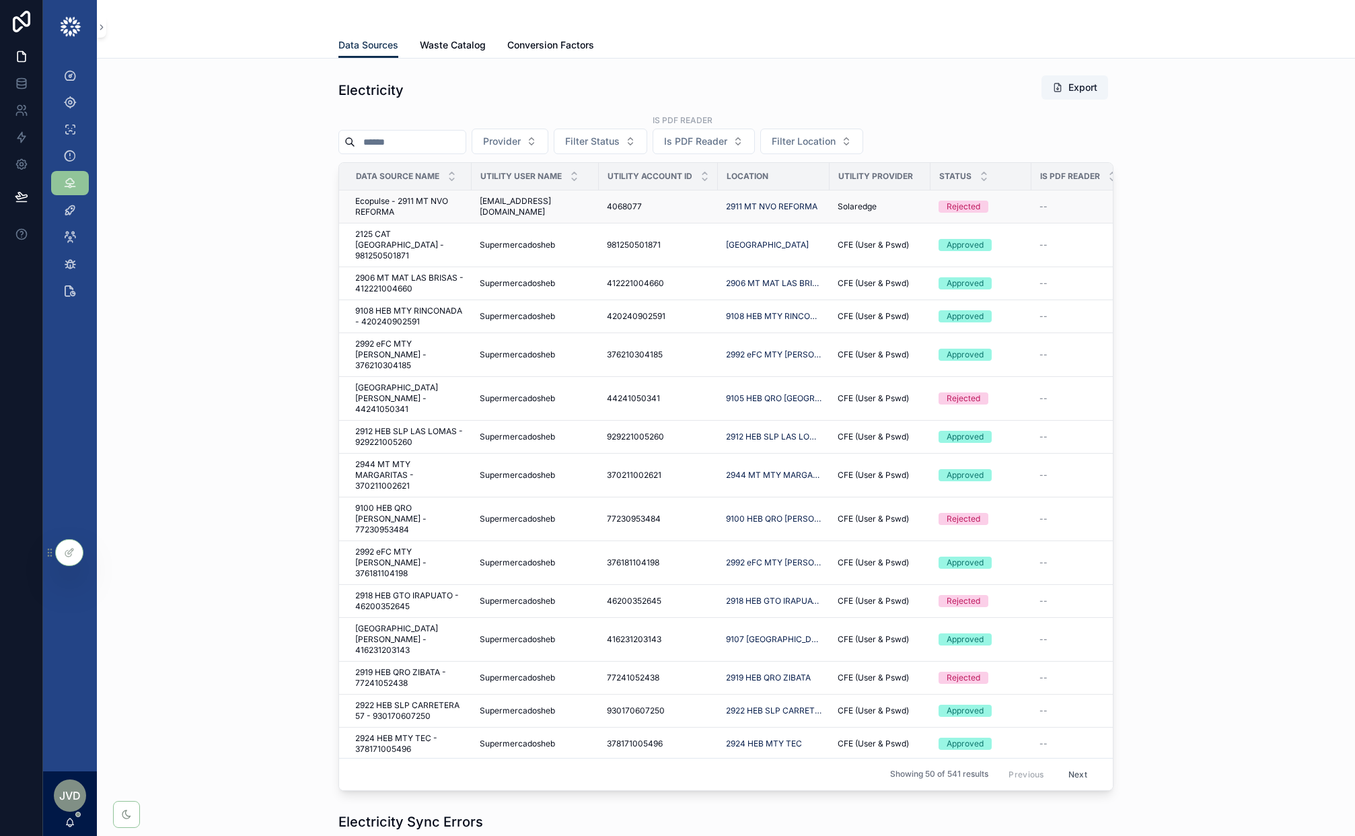
click at [452, 203] on span "Ecopulse - 2911 MT NVO REFORMA" at bounding box center [409, 207] width 108 height 22
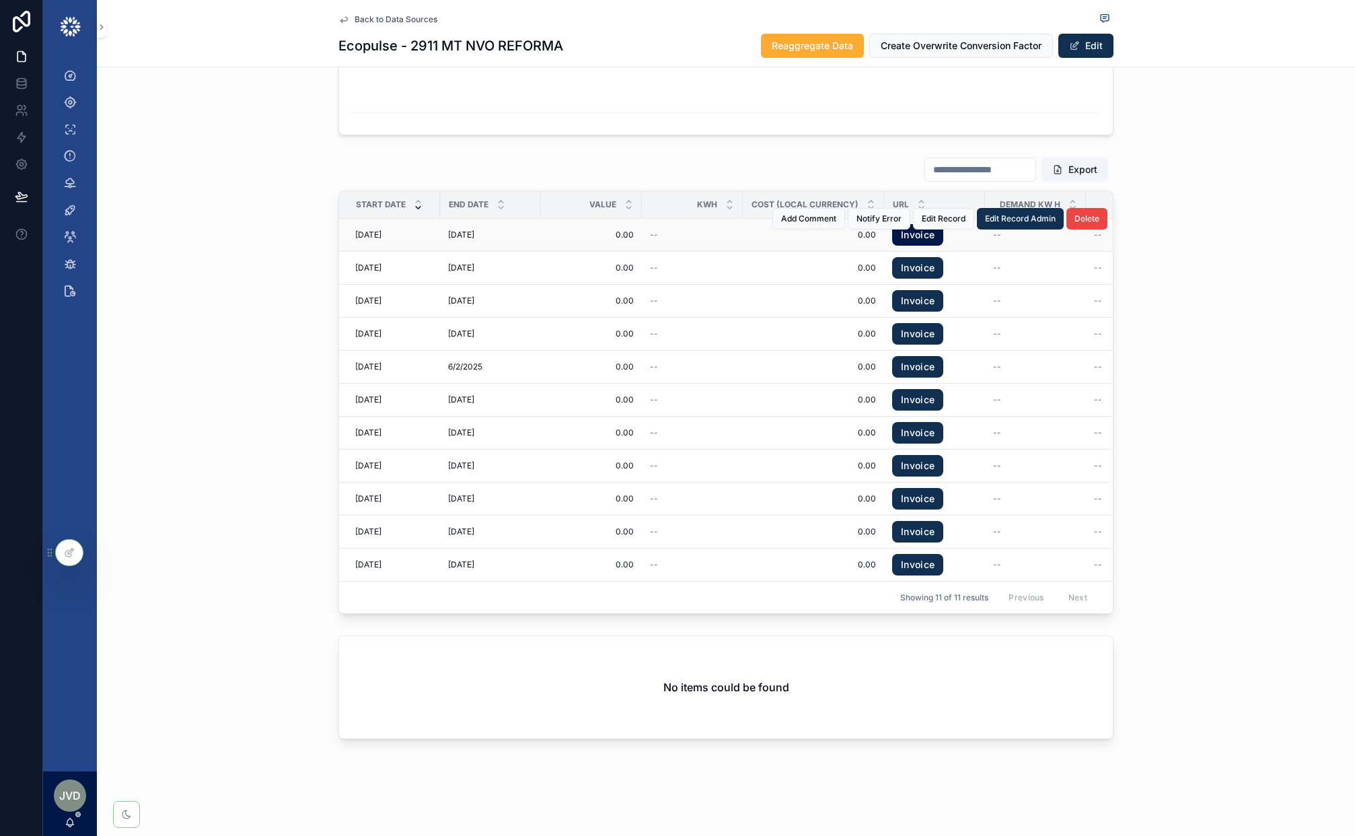
click at [933, 240] on link "Invoice" at bounding box center [917, 235] width 51 height 22
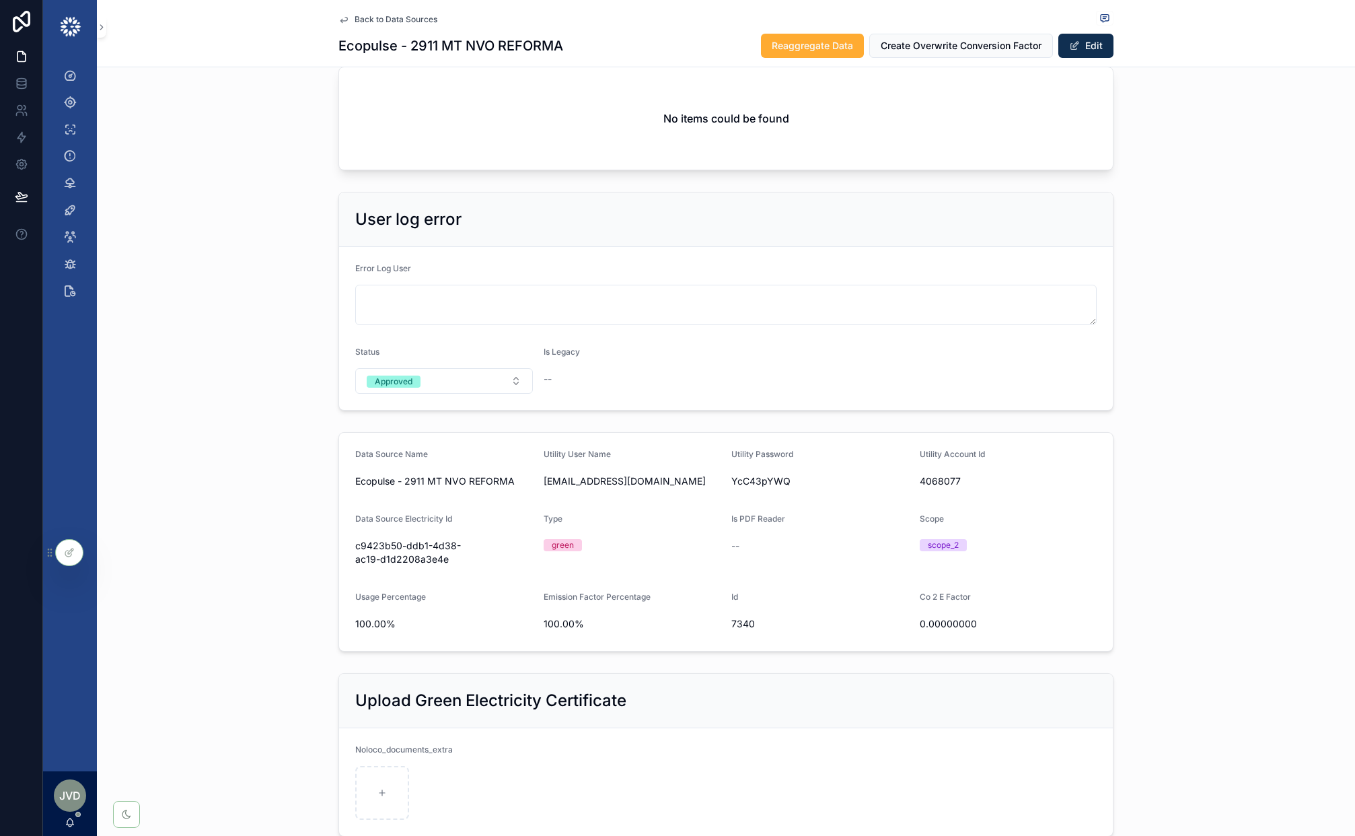
scroll to position [157, 0]
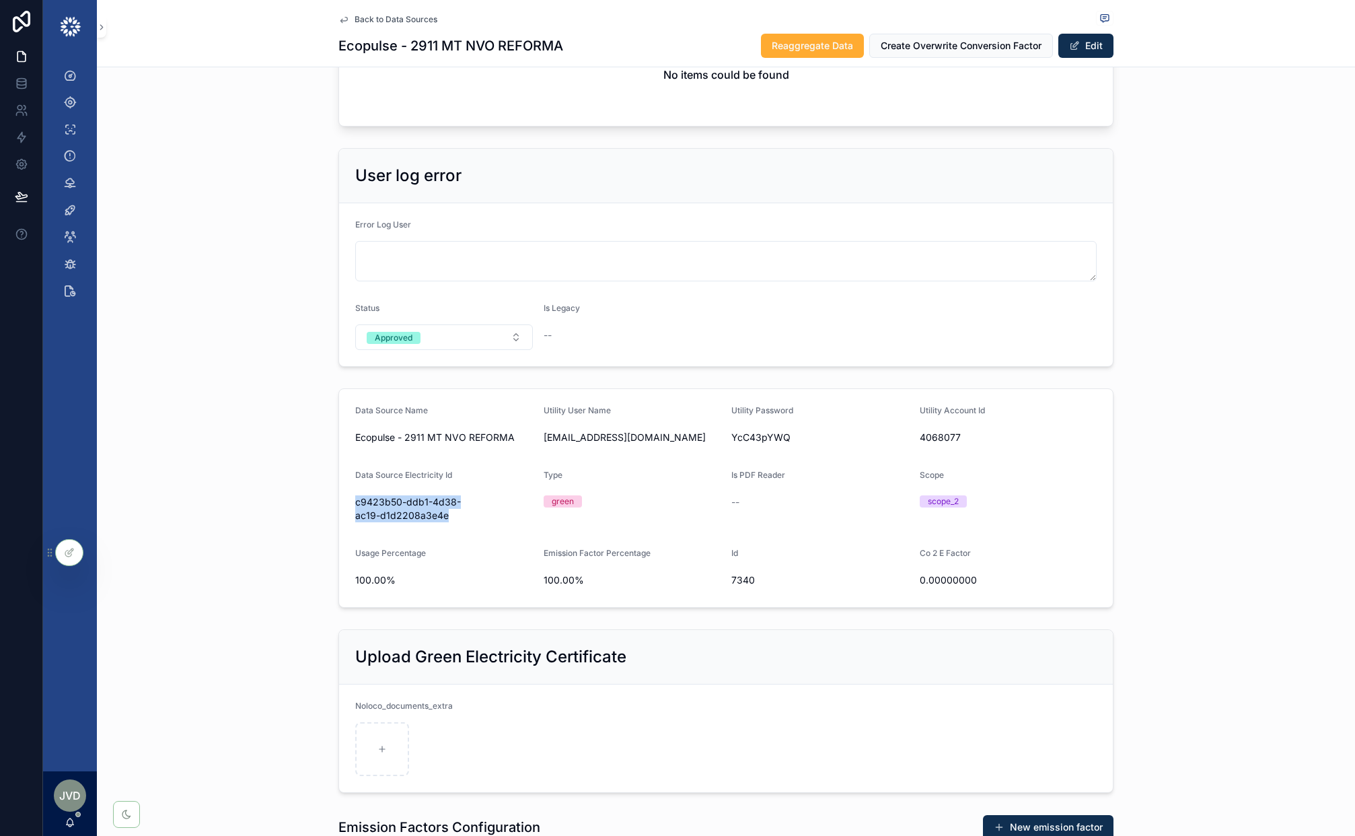
drag, startPoint x: 458, startPoint y: 517, endPoint x: 343, endPoint y: 499, distance: 116.5
click at [343, 499] on form "Data Source Name Ecopulse - 2911 MT NVO REFORMA Utility User Name heb@ecopulse.…" at bounding box center [726, 498] width 774 height 218
copy span "c9423b50-ddb1-4d38-ac19-d1d2208a3e4e"
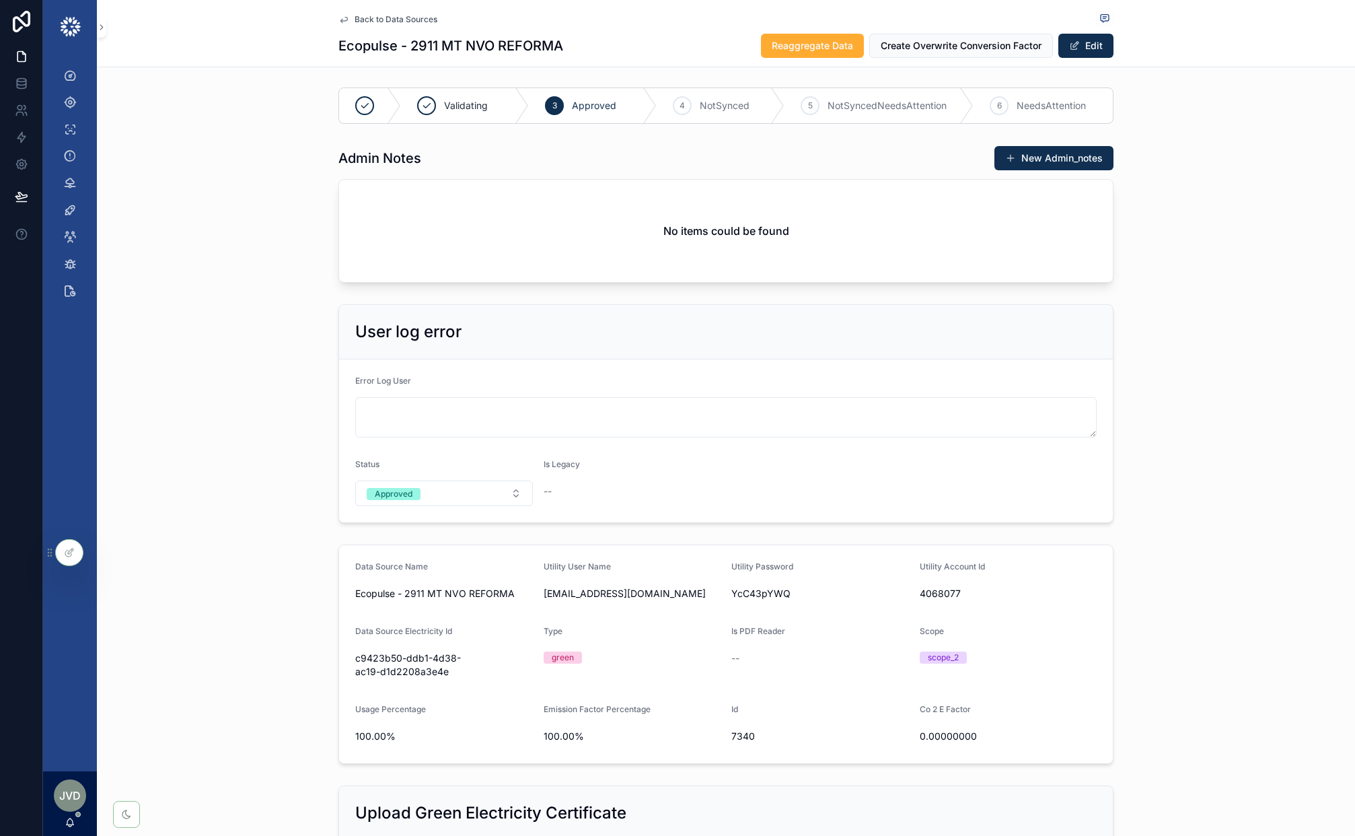
scroll to position [0, 0]
